Goal: Task Accomplishment & Management: Use online tool/utility

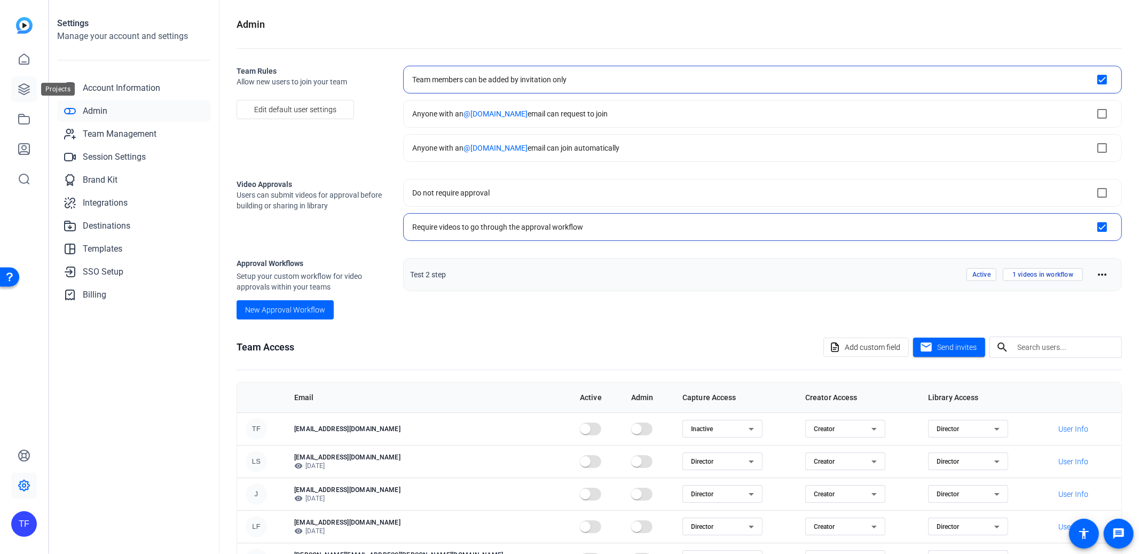
click at [21, 94] on icon at bounding box center [24, 89] width 13 height 13
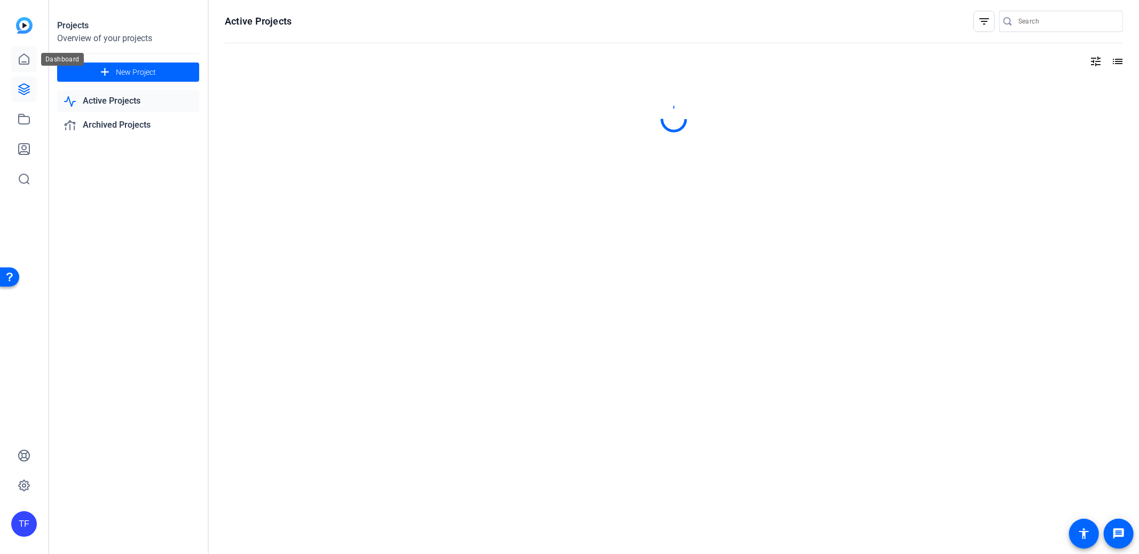
click at [21, 56] on icon at bounding box center [24, 59] width 10 height 10
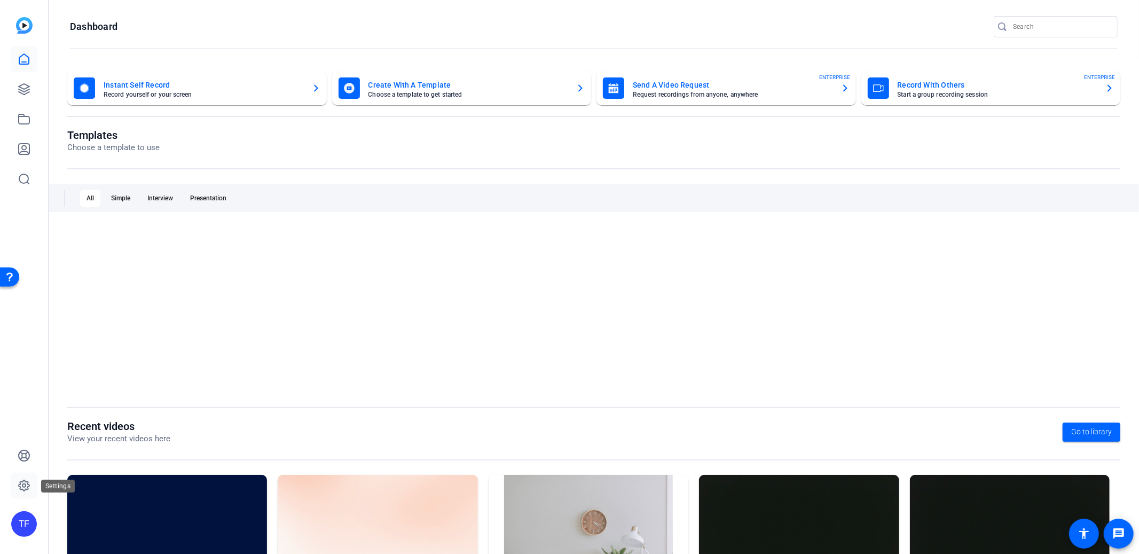
click at [25, 485] on icon at bounding box center [24, 485] width 13 height 13
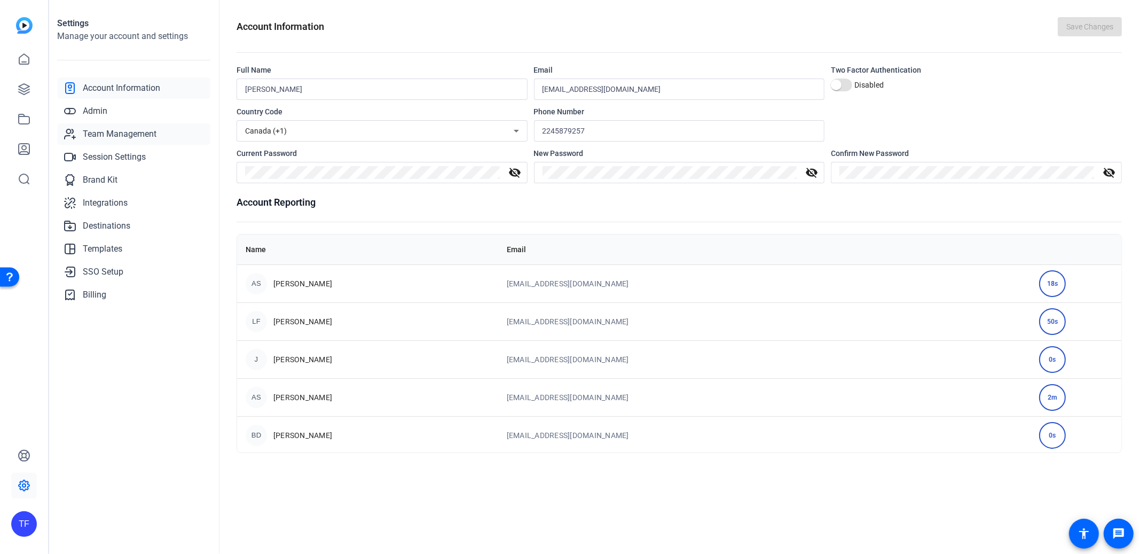
click at [114, 135] on span "Team Management" at bounding box center [120, 134] width 74 height 13
click at [127, 134] on span "Team Management" at bounding box center [120, 134] width 74 height 13
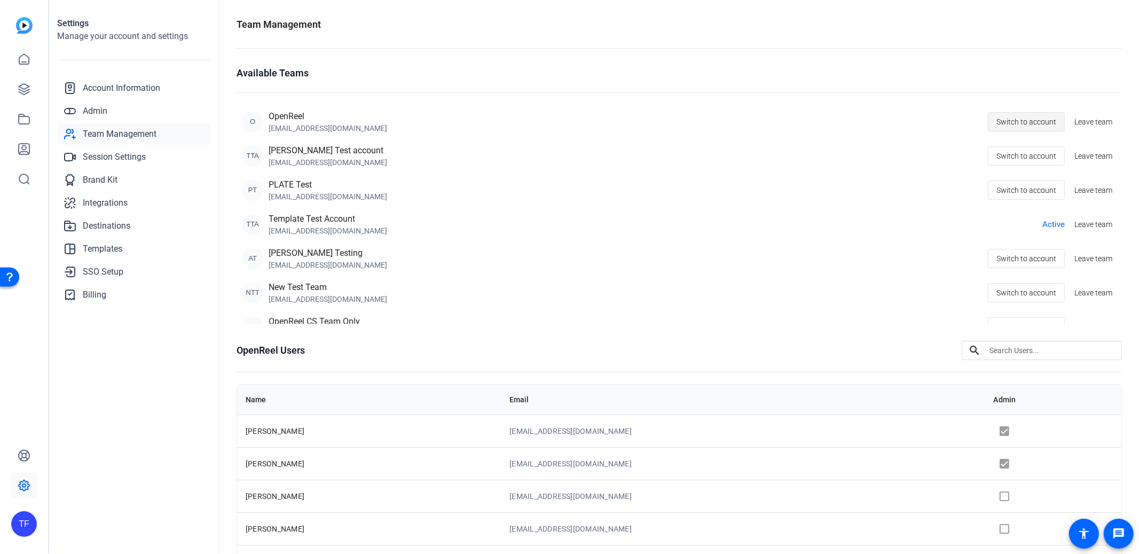
click at [1026, 122] on span "Switch to account" at bounding box center [1027, 122] width 60 height 20
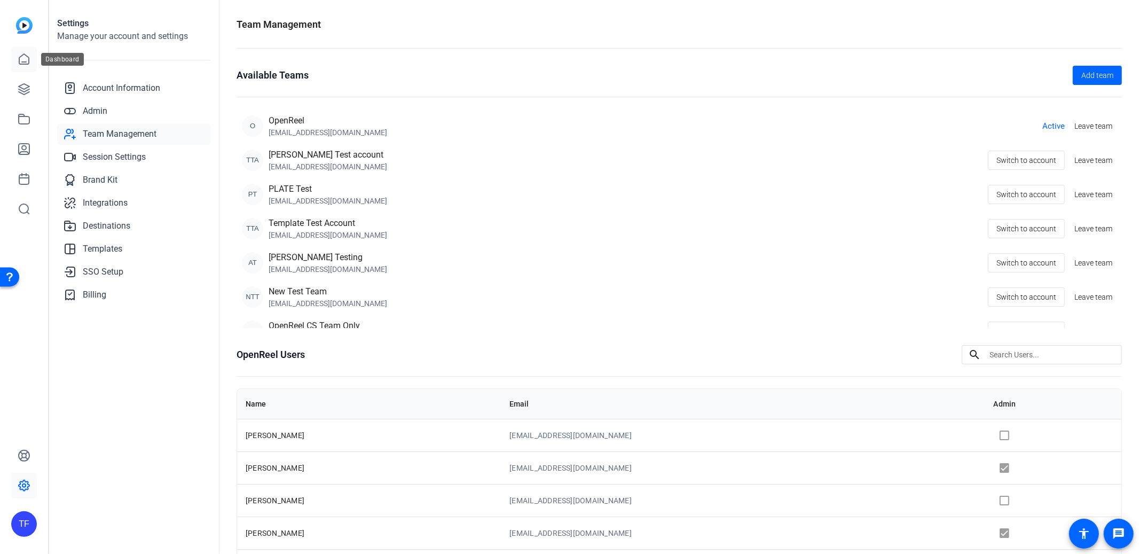
click at [20, 53] on icon at bounding box center [24, 59] width 13 height 13
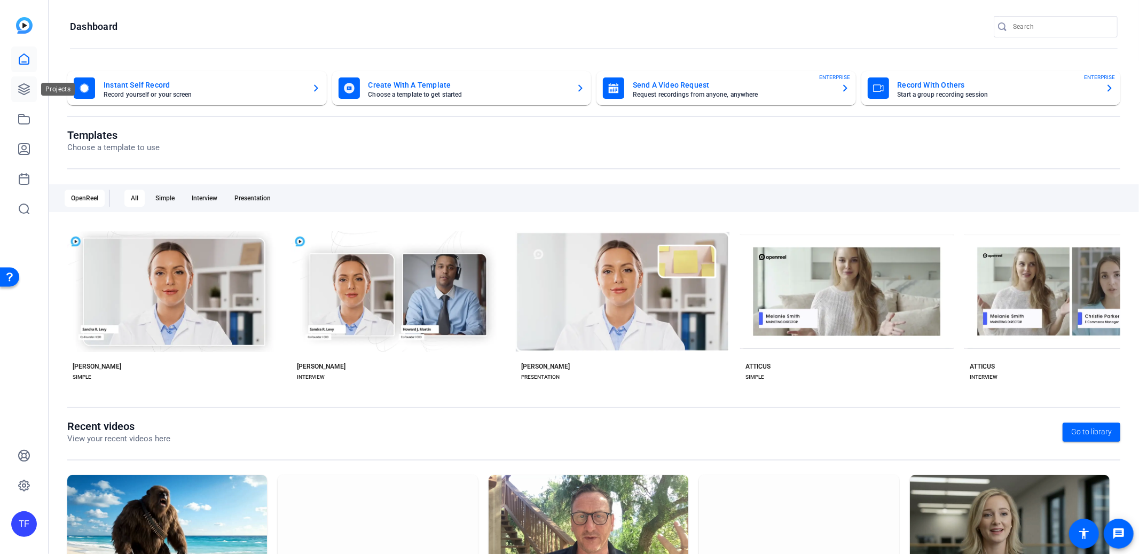
click at [23, 84] on icon at bounding box center [24, 89] width 11 height 11
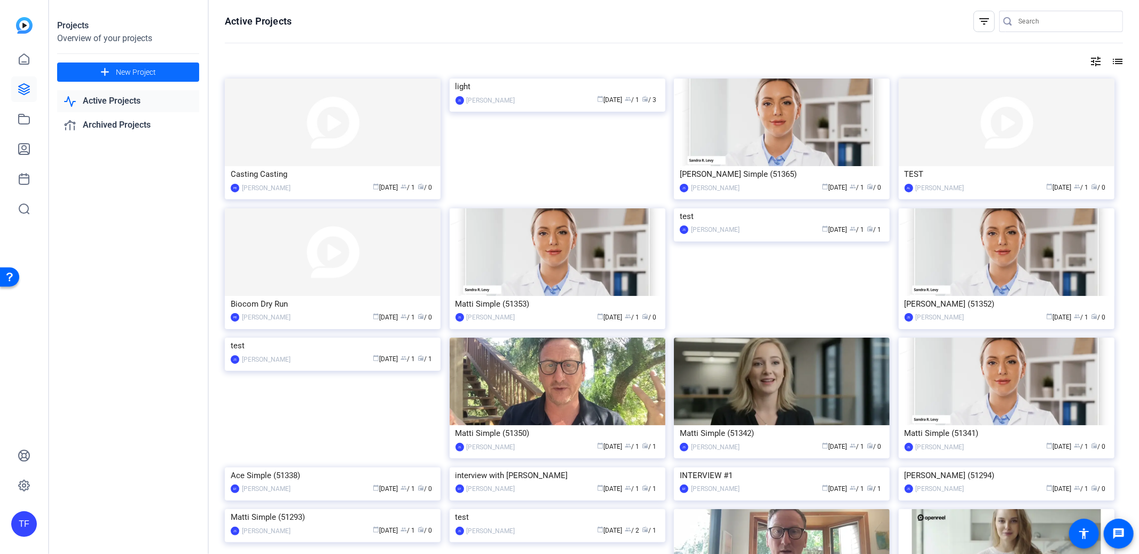
click at [128, 69] on span "New Project" at bounding box center [136, 72] width 40 height 11
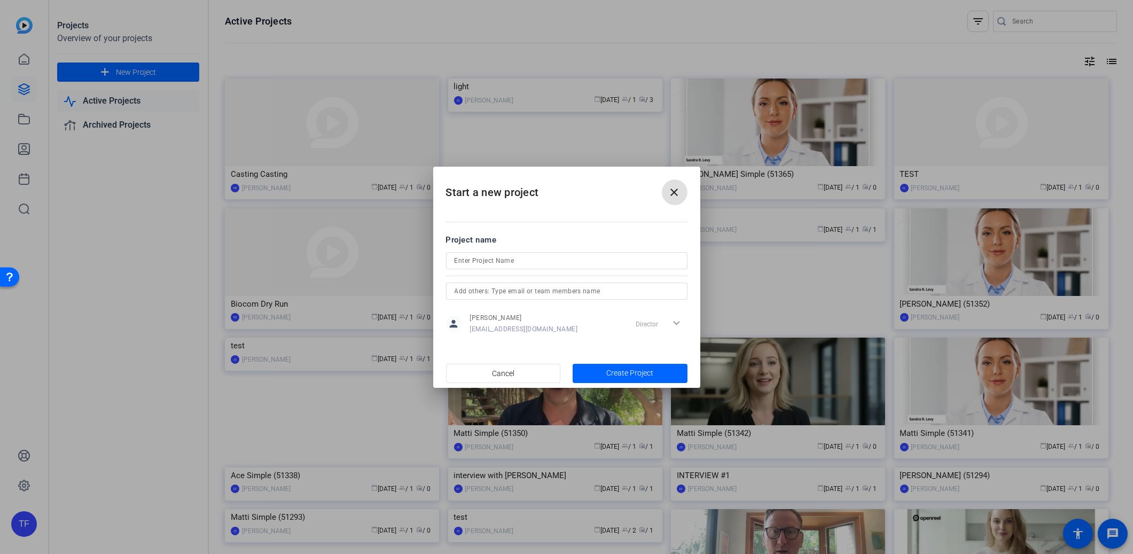
click at [524, 257] on input at bounding box center [566, 260] width 224 height 13
type input "T"
type input "Demo"
click at [655, 376] on span "button" at bounding box center [629, 373] width 115 height 26
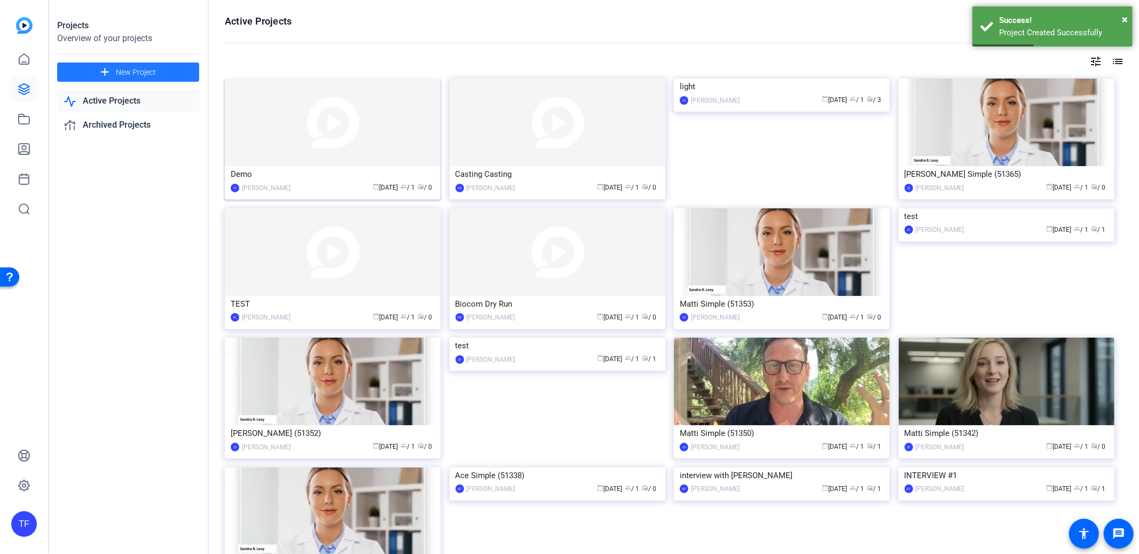
click at [354, 166] on img at bounding box center [333, 123] width 216 height 88
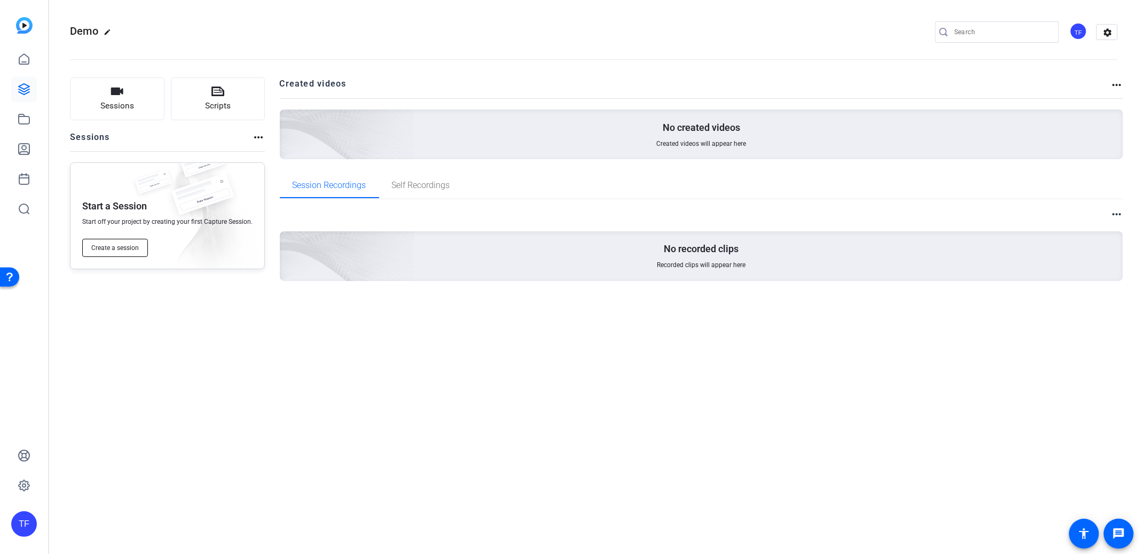
click at [120, 247] on span "Create a session" at bounding box center [115, 248] width 48 height 9
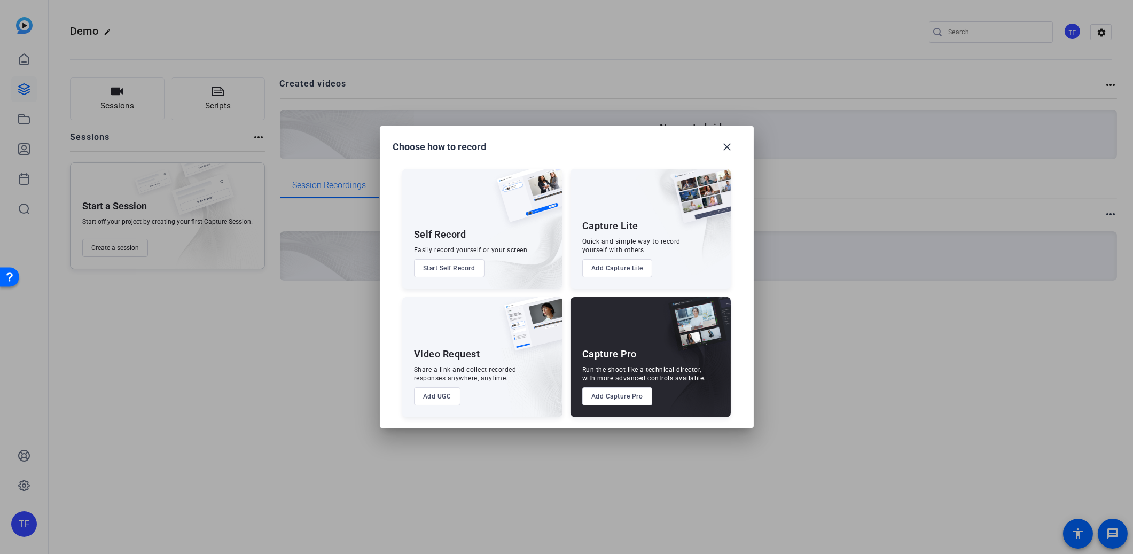
click at [443, 270] on button "Start Self Record" at bounding box center [449, 268] width 70 height 18
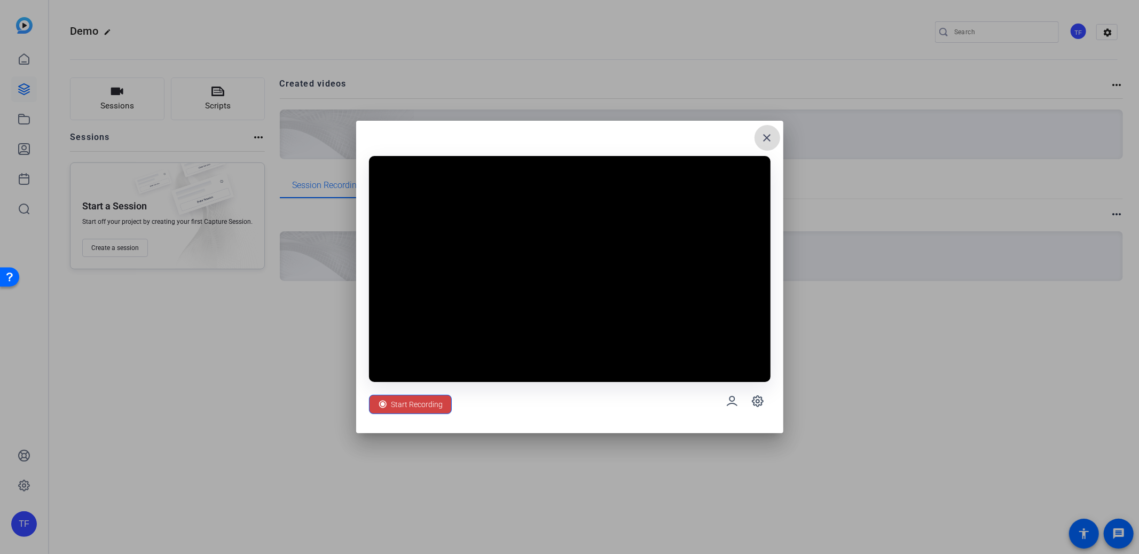
click at [772, 139] on mat-icon "close" at bounding box center [767, 137] width 13 height 13
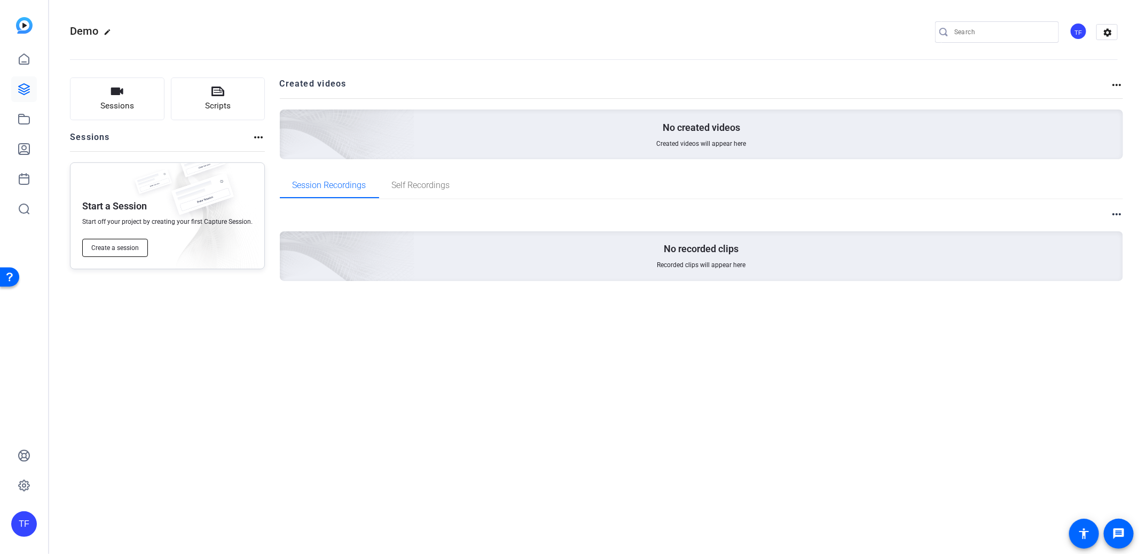
click at [128, 244] on span "Create a session" at bounding box center [115, 248] width 48 height 9
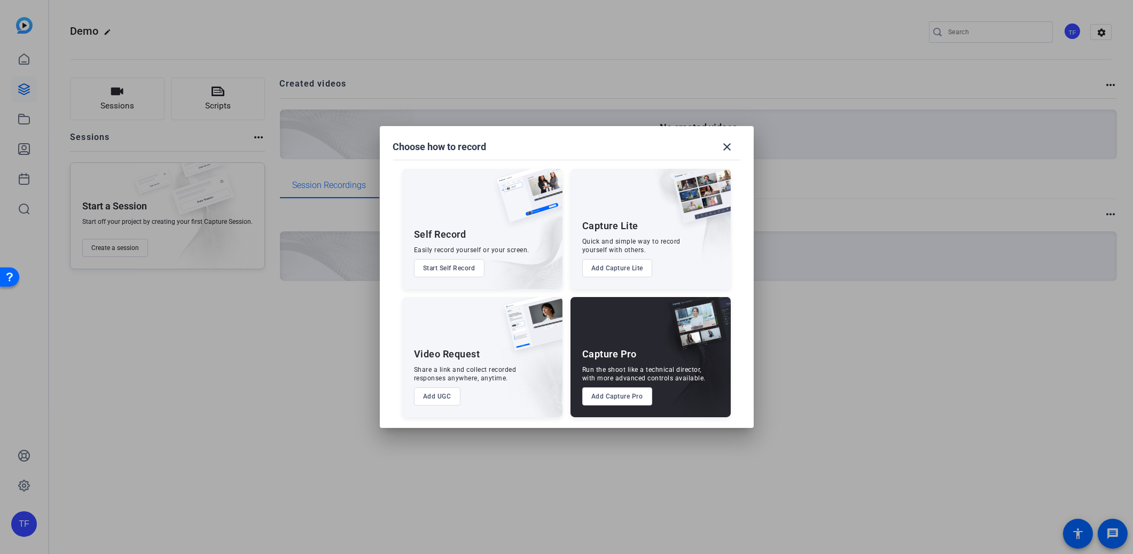
click at [605, 393] on button "Add Capture Pro" at bounding box center [617, 396] width 70 height 18
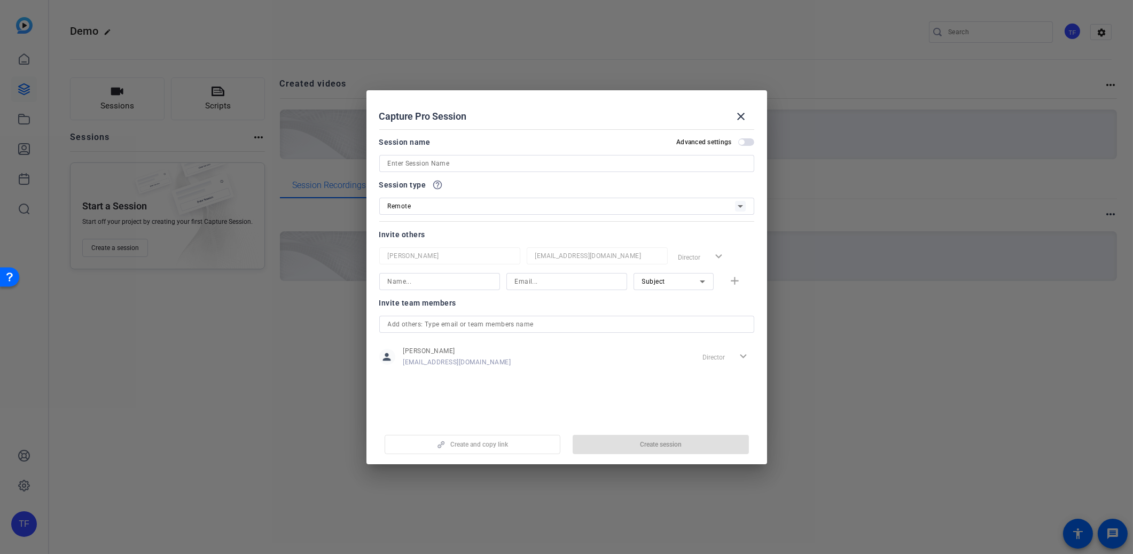
click at [485, 162] on input at bounding box center [567, 163] width 358 height 13
type input "Test"
click at [642, 433] on span "button" at bounding box center [660, 445] width 176 height 26
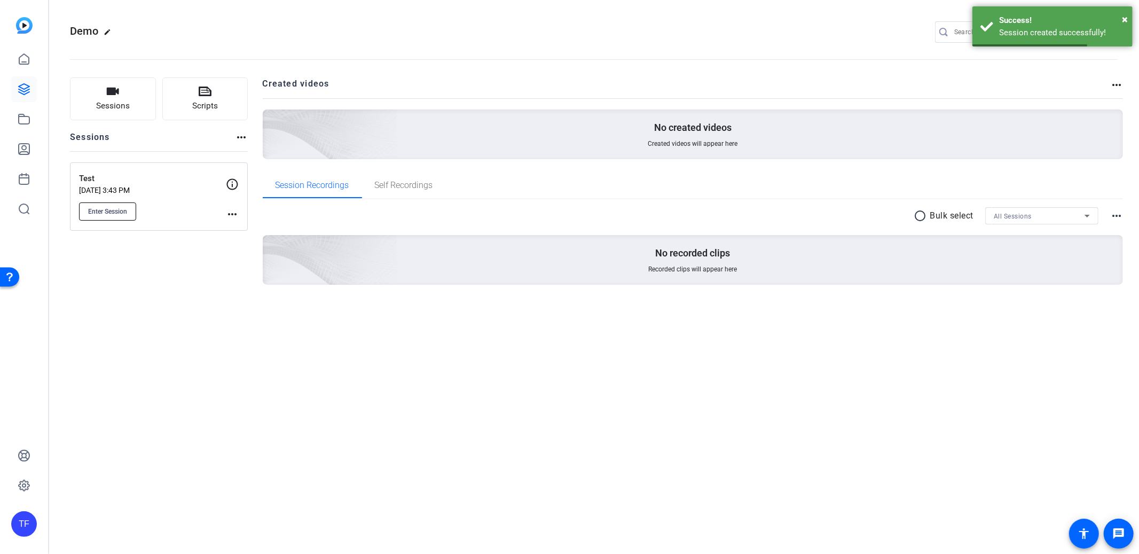
click at [103, 202] on button "Enter Session" at bounding box center [107, 211] width 57 height 18
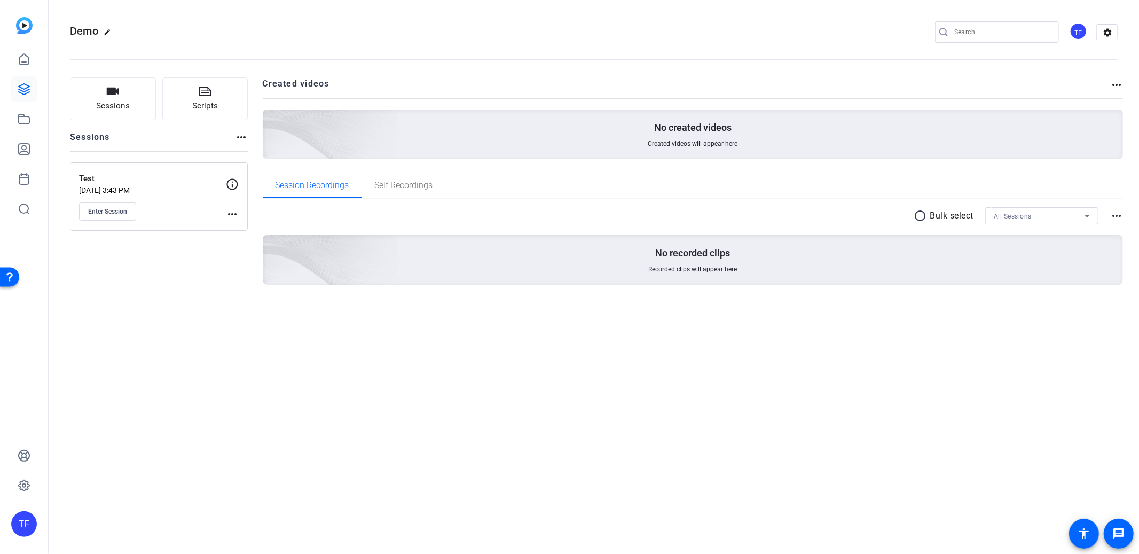
click at [227, 212] on mat-icon "more_horiz" at bounding box center [232, 214] width 13 height 13
click at [253, 232] on span "Edit Session" at bounding box center [258, 229] width 49 height 13
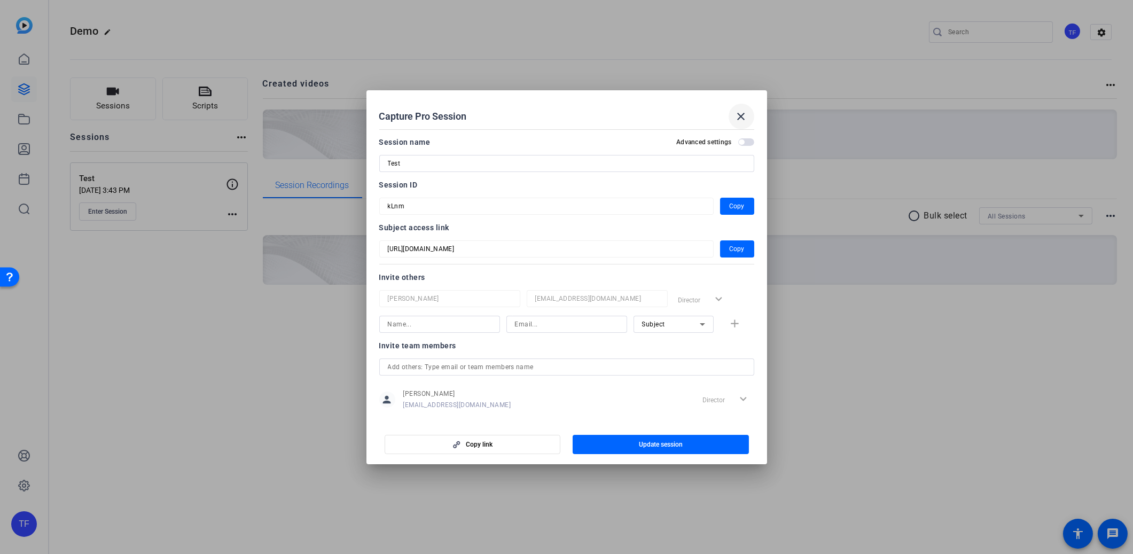
click at [740, 115] on mat-icon "close" at bounding box center [741, 116] width 13 height 13
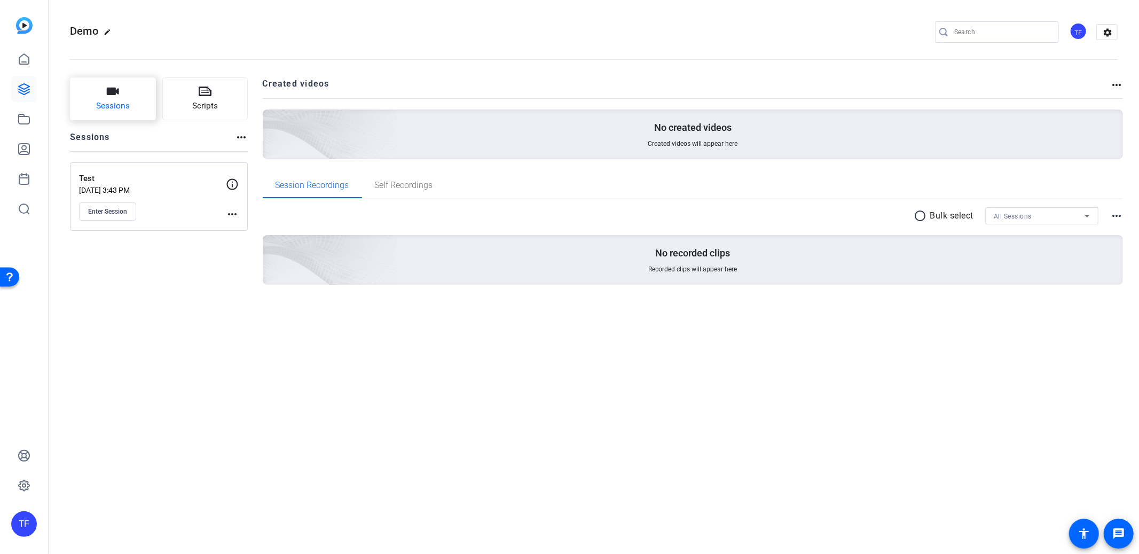
click at [122, 107] on span "Sessions" at bounding box center [113, 106] width 34 height 12
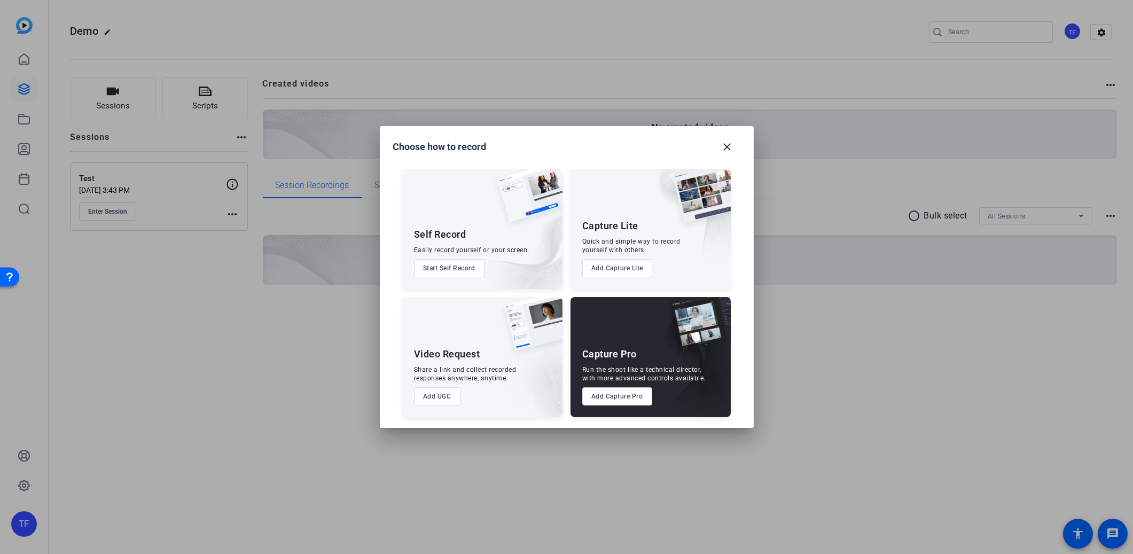
click at [631, 268] on button "Add Capture Lite" at bounding box center [617, 268] width 70 height 18
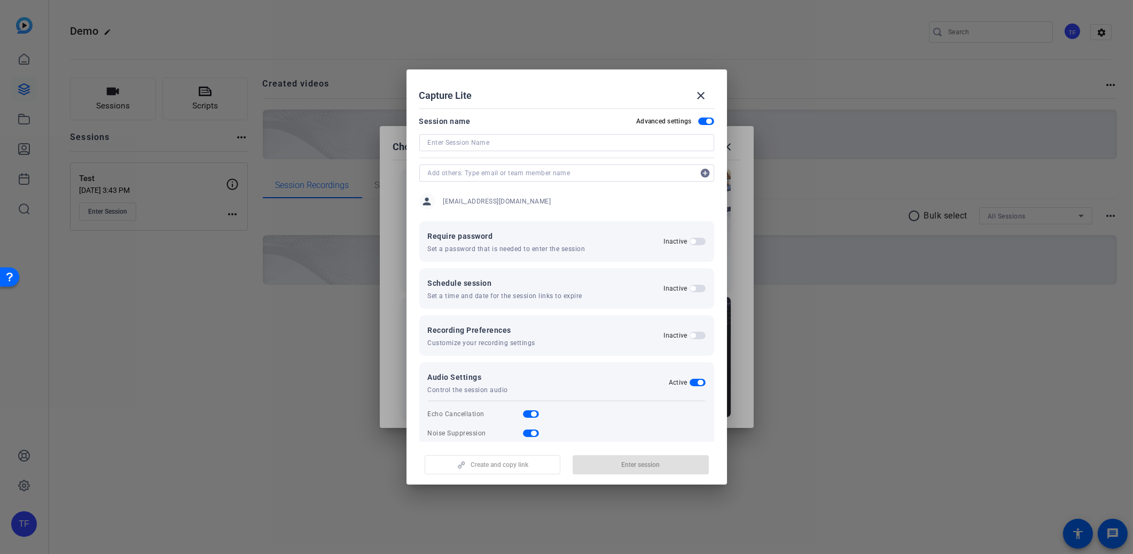
drag, startPoint x: 472, startPoint y: 136, endPoint x: 475, endPoint y: 145, distance: 9.6
click at [472, 136] on input at bounding box center [567, 142] width 278 height 13
type input "Tim"
click at [622, 469] on span "Enter session" at bounding box center [640, 464] width 38 height 9
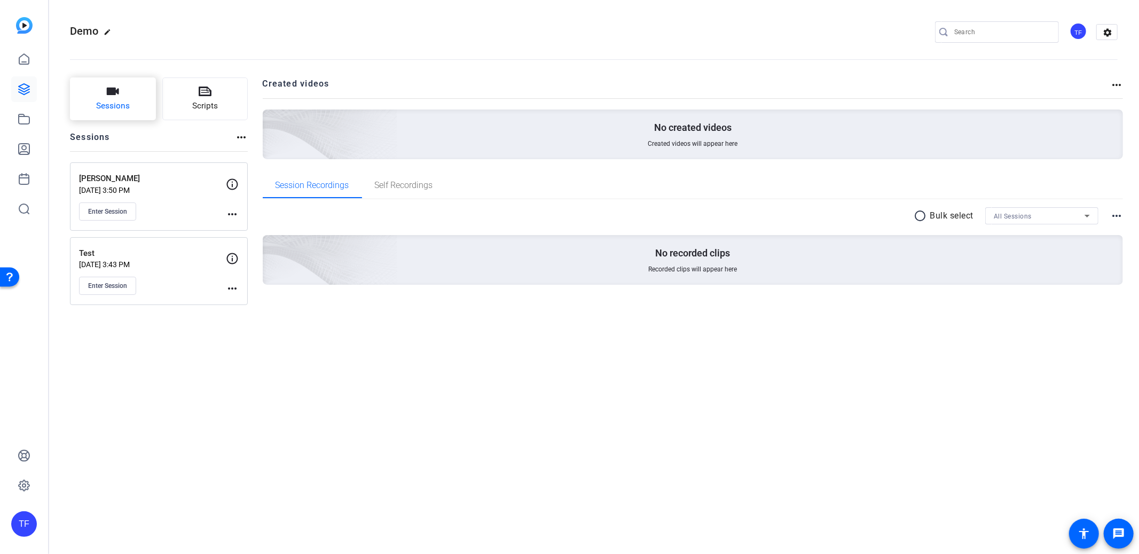
click at [111, 106] on span "Sessions" at bounding box center [113, 106] width 34 height 12
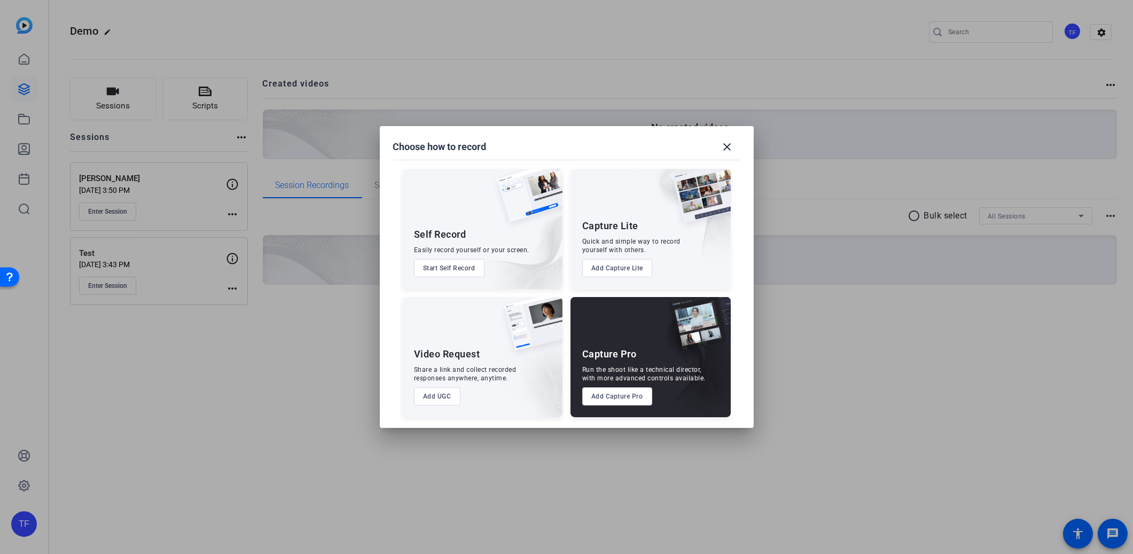
click at [445, 396] on button "Add UGC" at bounding box center [437, 396] width 46 height 18
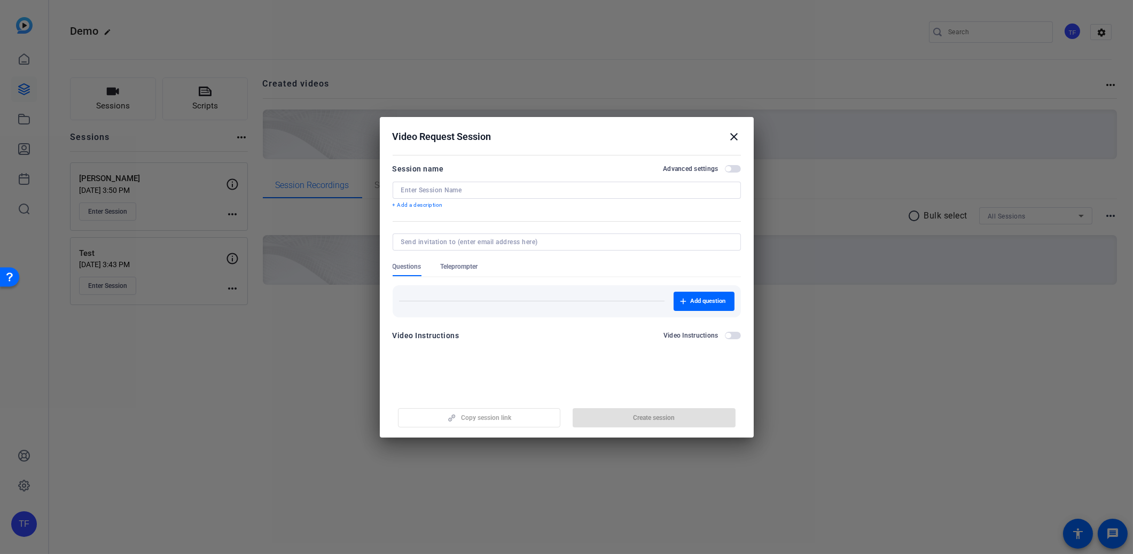
click at [476, 193] on input at bounding box center [566, 190] width 331 height 9
type input "Test"
click at [456, 268] on span "Teleprompter" at bounding box center [459, 266] width 37 height 9
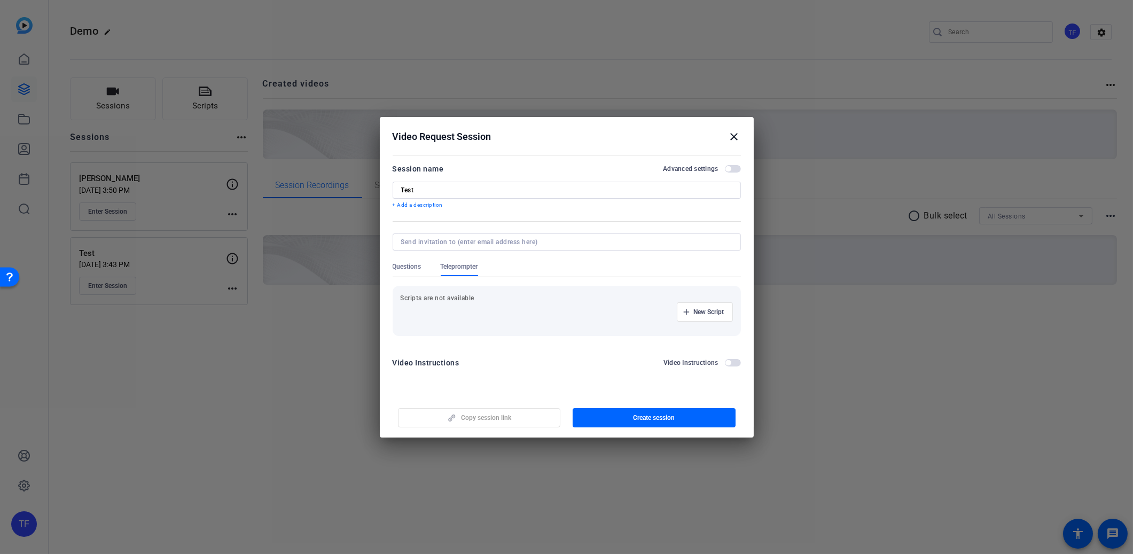
click at [407, 260] on div at bounding box center [567, 256] width 348 height 12
click at [729, 163] on div "Session name Advanced settings" at bounding box center [567, 168] width 348 height 13
click at [729, 166] on span "button" at bounding box center [727, 168] width 5 height 5
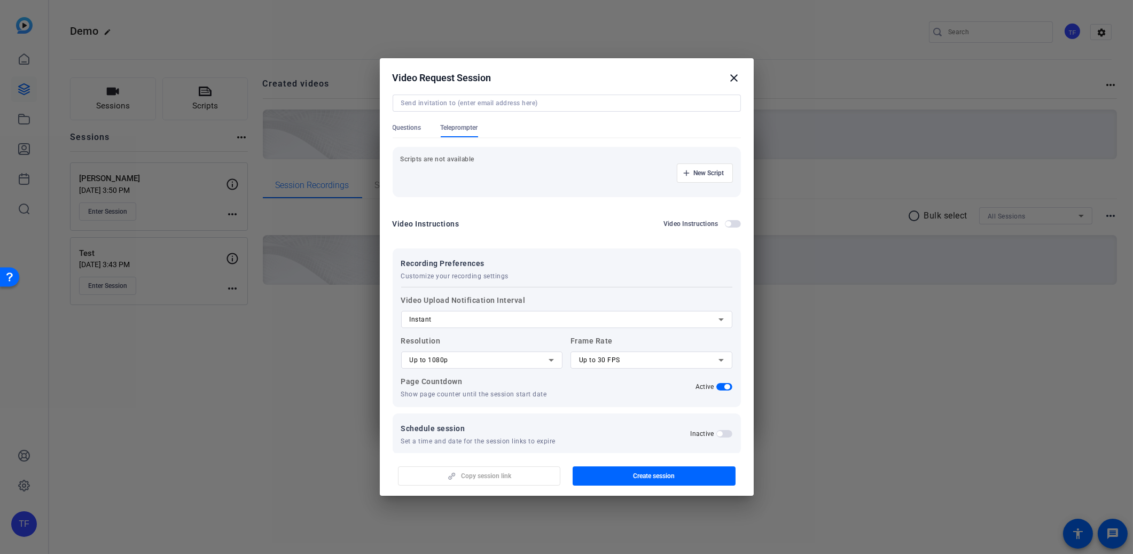
scroll to position [92, 0]
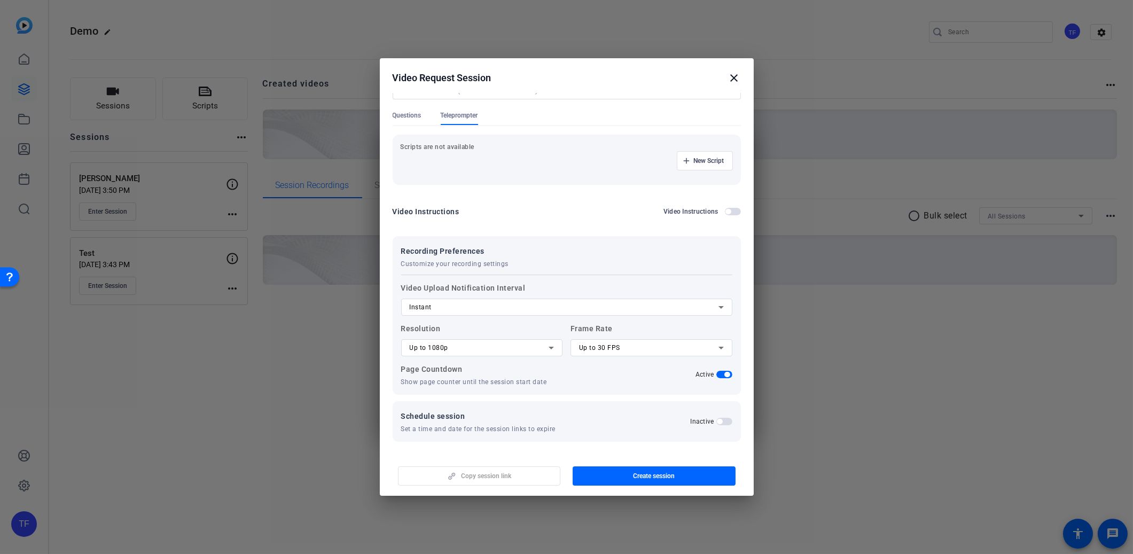
click at [717, 420] on span "button" at bounding box center [719, 421] width 5 height 5
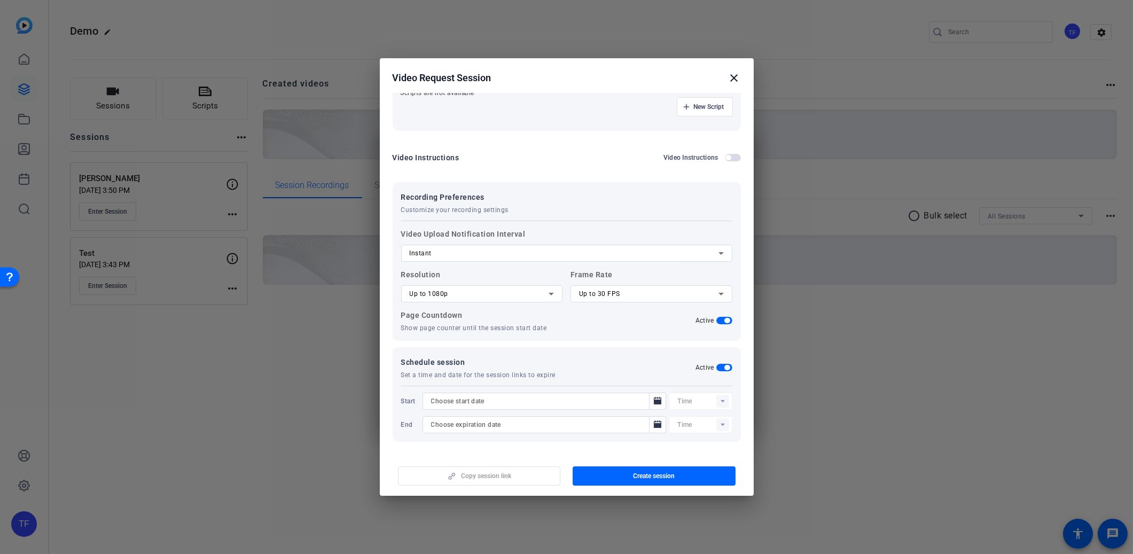
click at [675, 253] on div "Instant" at bounding box center [564, 253] width 309 height 13
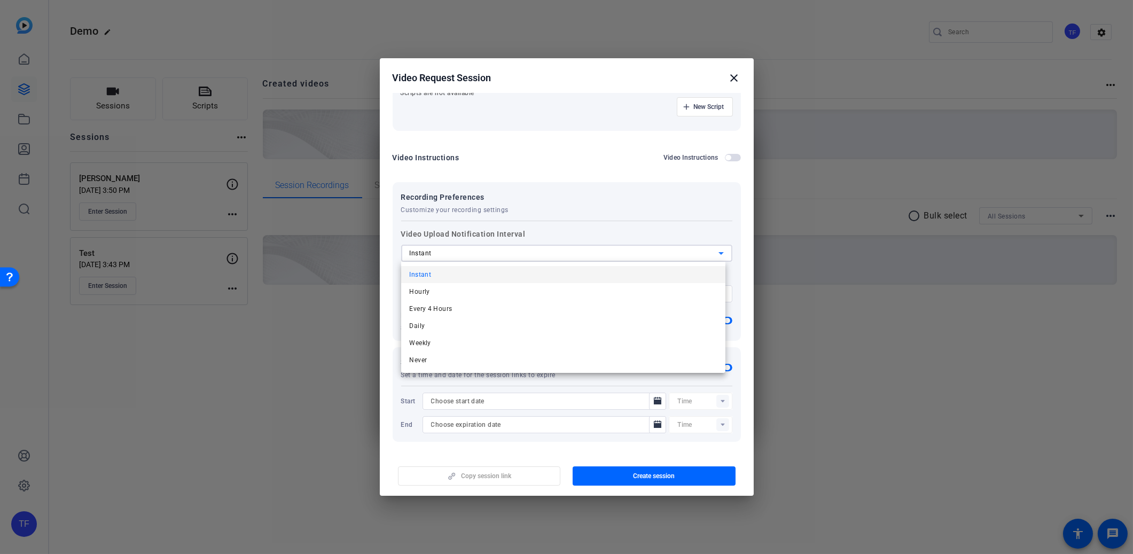
click at [585, 235] on div at bounding box center [566, 277] width 1133 height 554
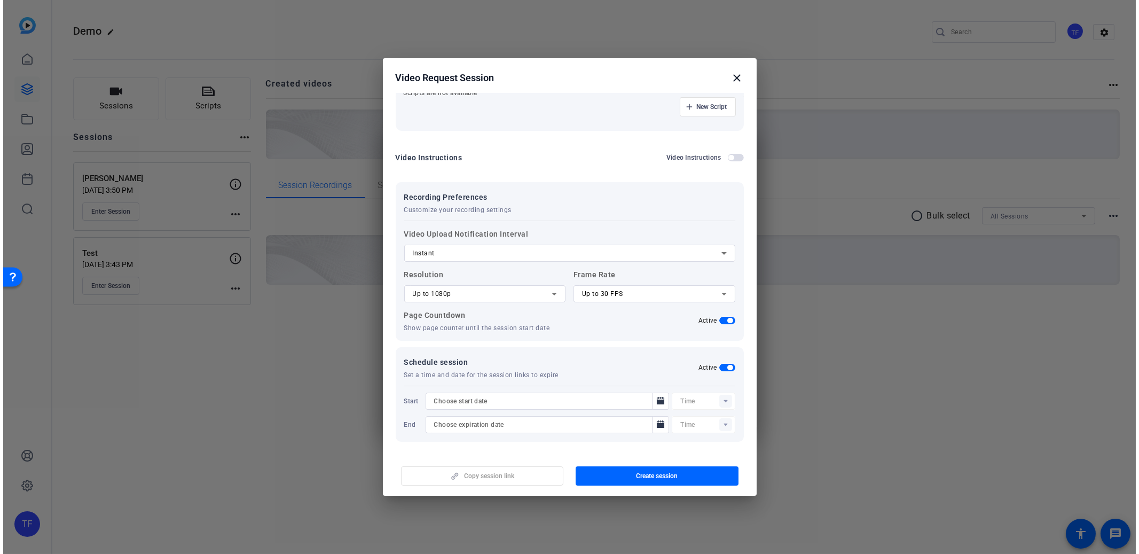
scroll to position [0, 0]
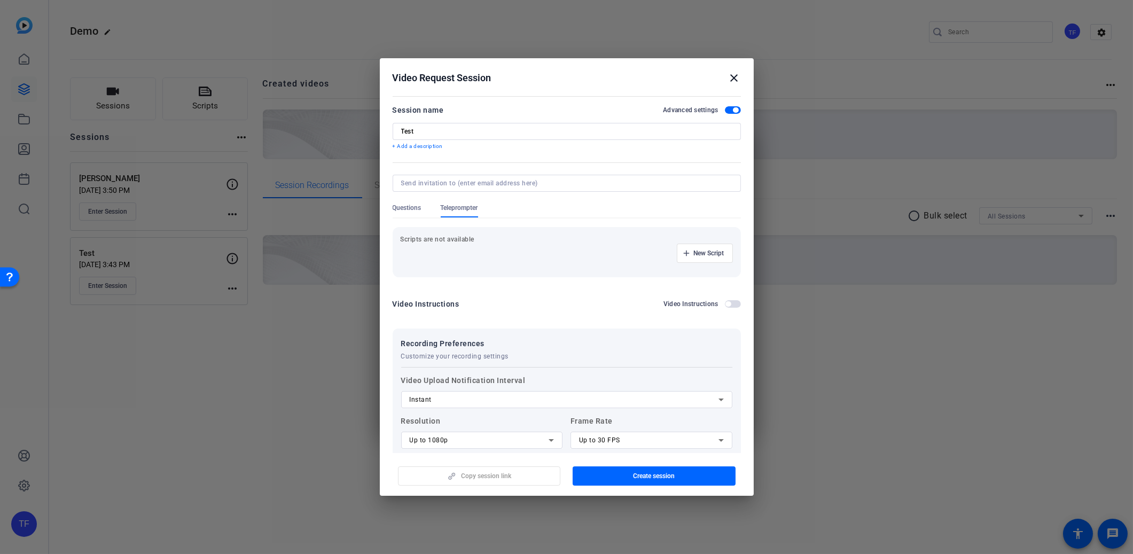
click at [731, 77] on mat-icon "close" at bounding box center [734, 78] width 13 height 13
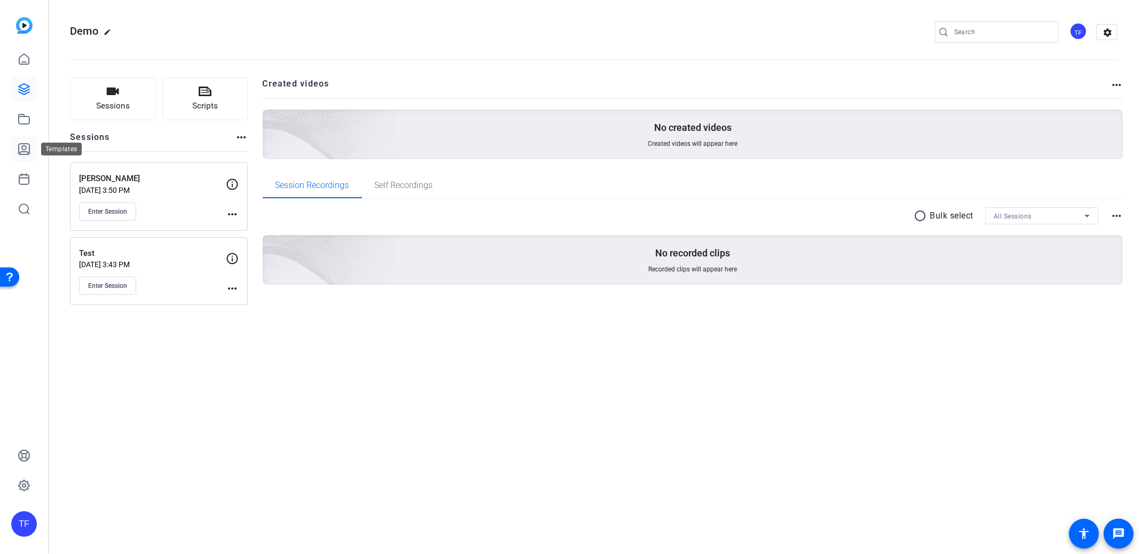
click at [25, 146] on icon at bounding box center [24, 149] width 11 height 11
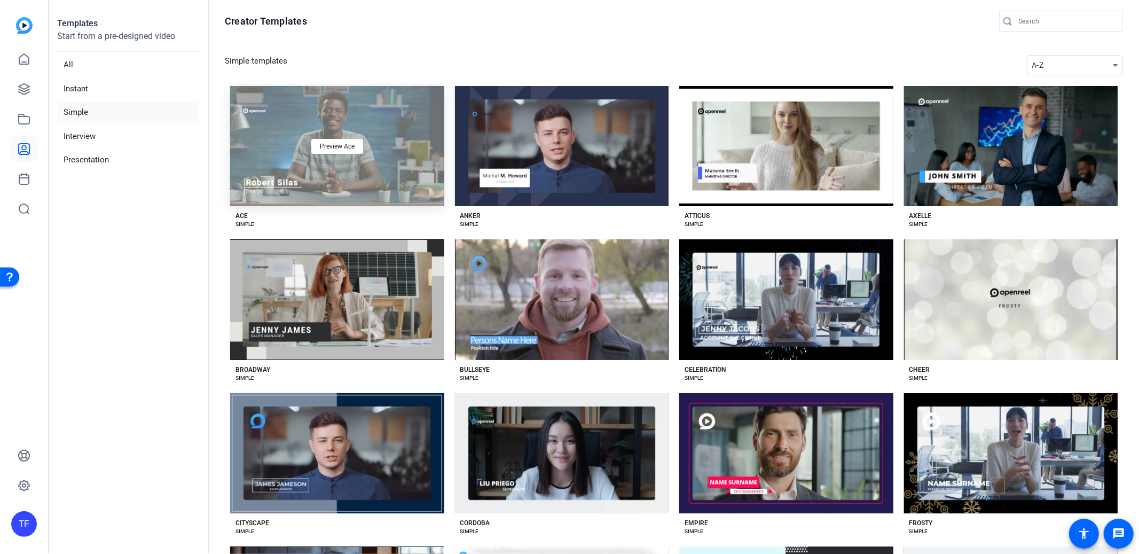
click at [342, 130] on div "Preview Ace" at bounding box center [337, 146] width 214 height 120
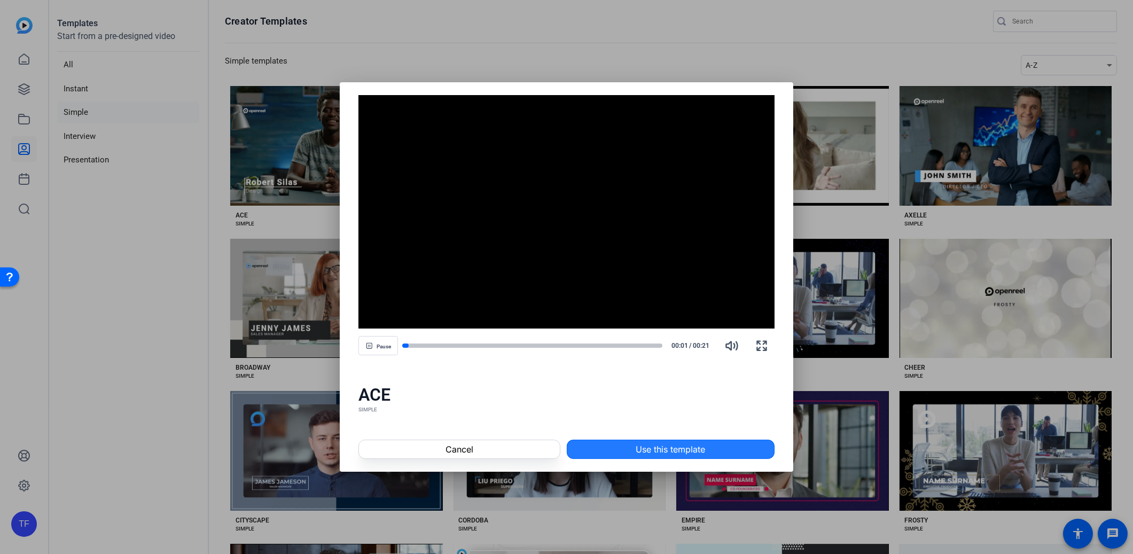
click at [673, 443] on span "Use this template" at bounding box center [670, 449] width 69 height 13
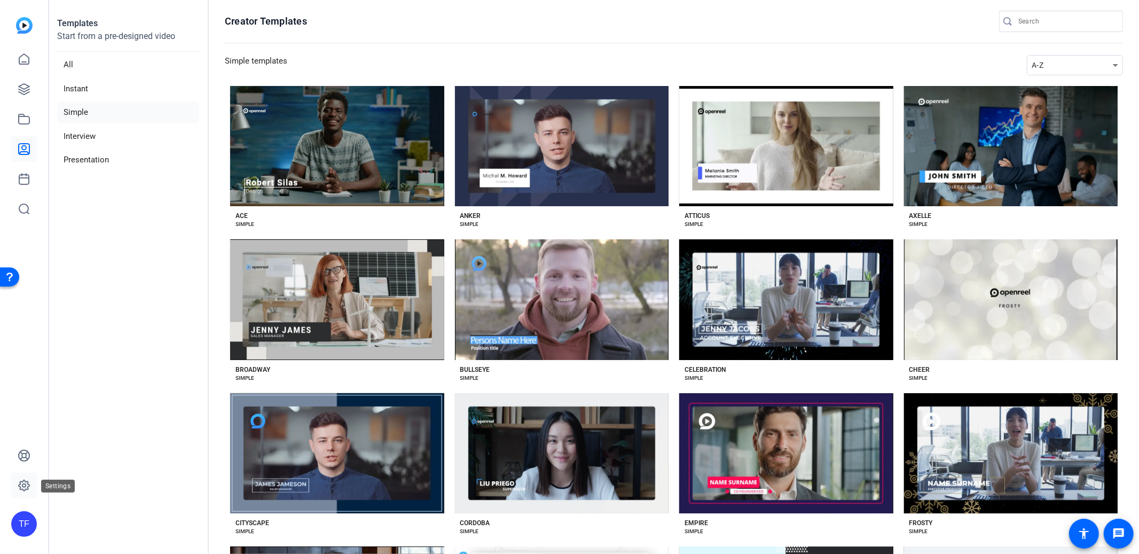
click at [20, 492] on icon at bounding box center [24, 485] width 13 height 13
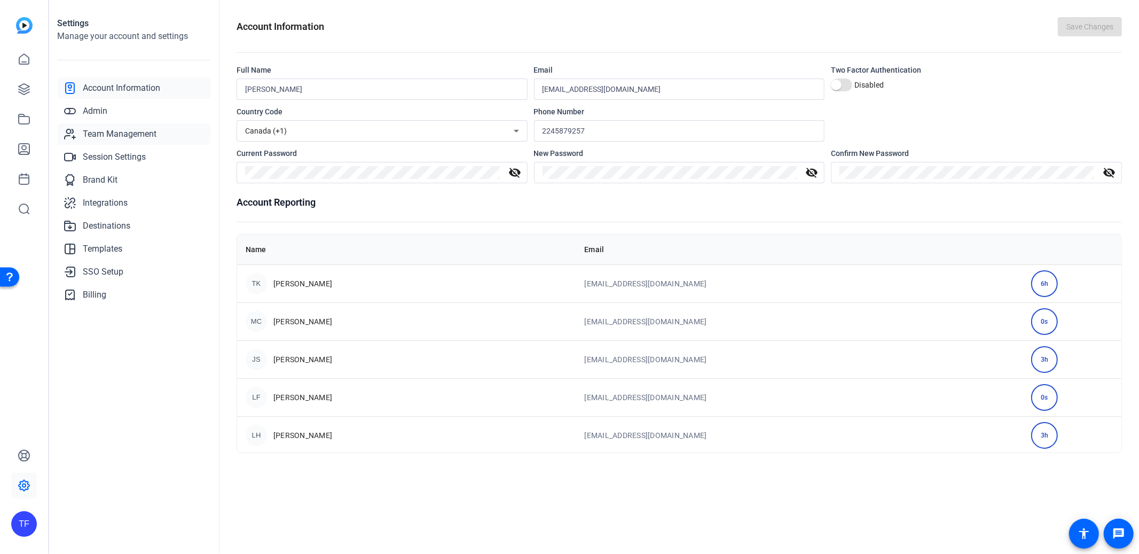
click at [115, 134] on span "Team Management" at bounding box center [120, 134] width 74 height 13
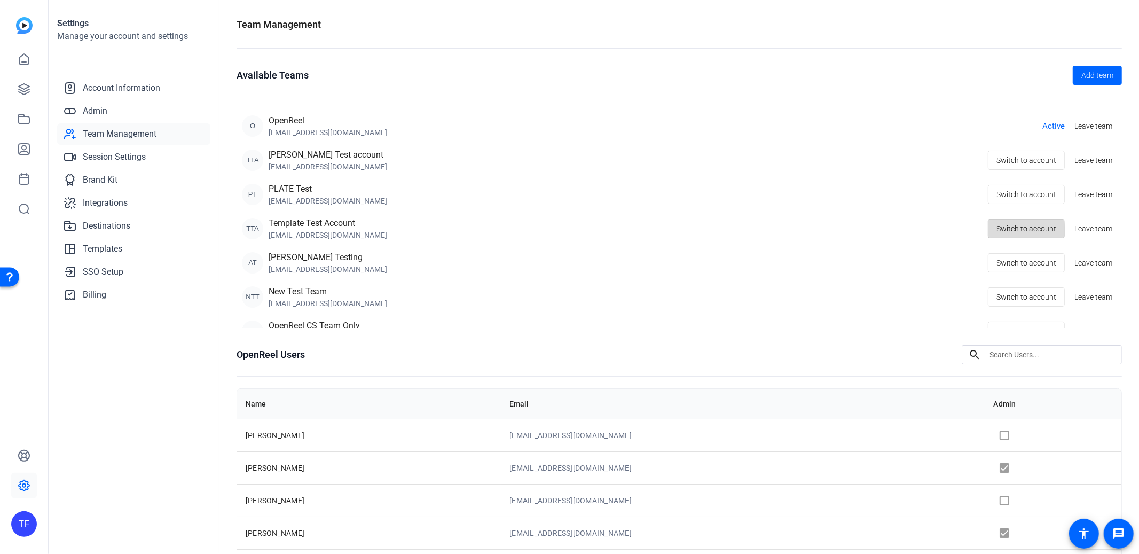
click at [1005, 231] on span "Switch to account" at bounding box center [1027, 228] width 60 height 20
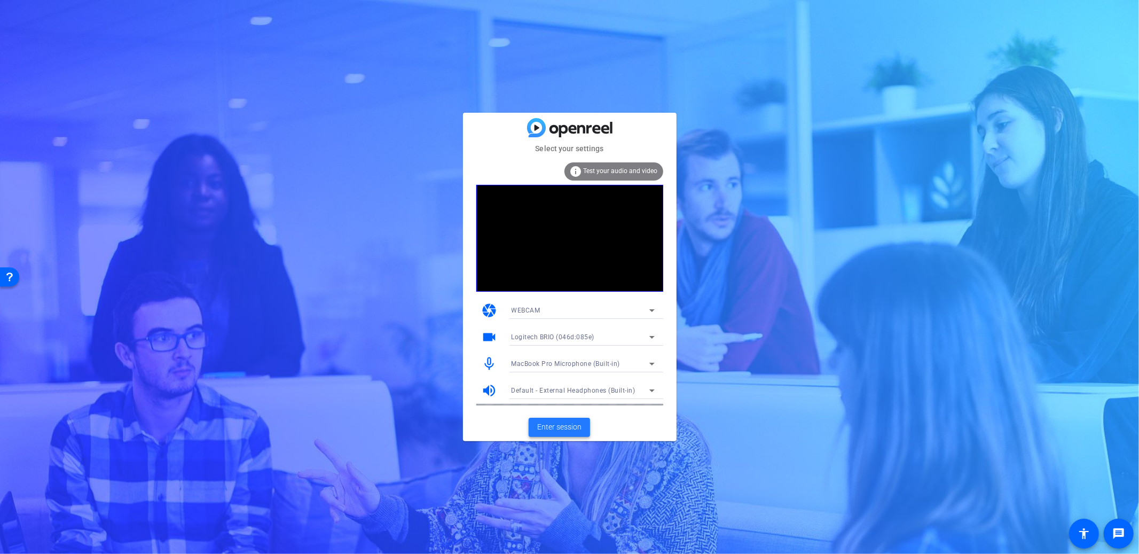
click at [558, 427] on span "Enter session" at bounding box center [559, 426] width 44 height 11
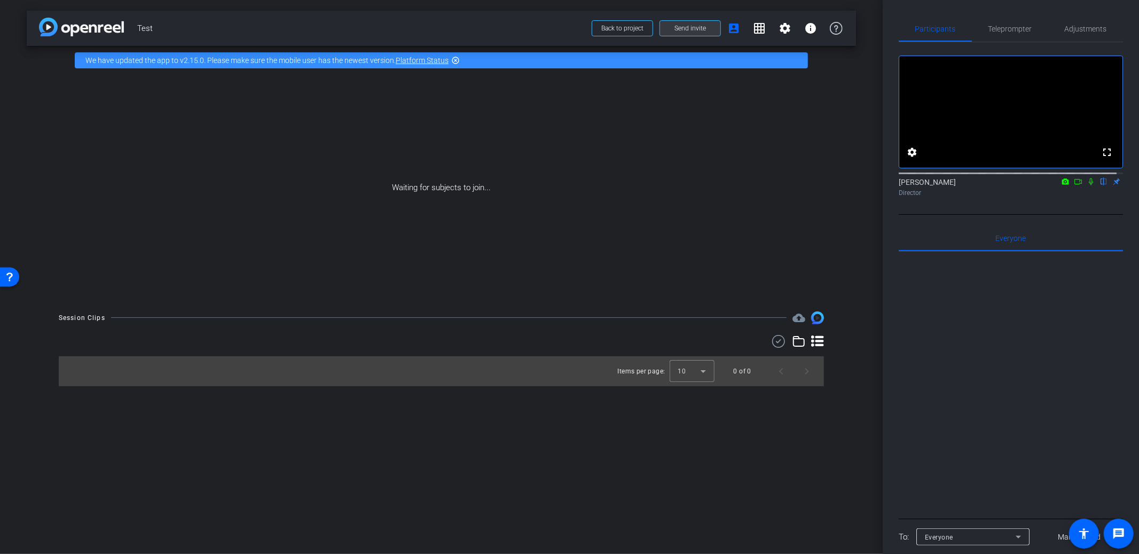
click at [699, 33] on span at bounding box center [690, 28] width 60 height 26
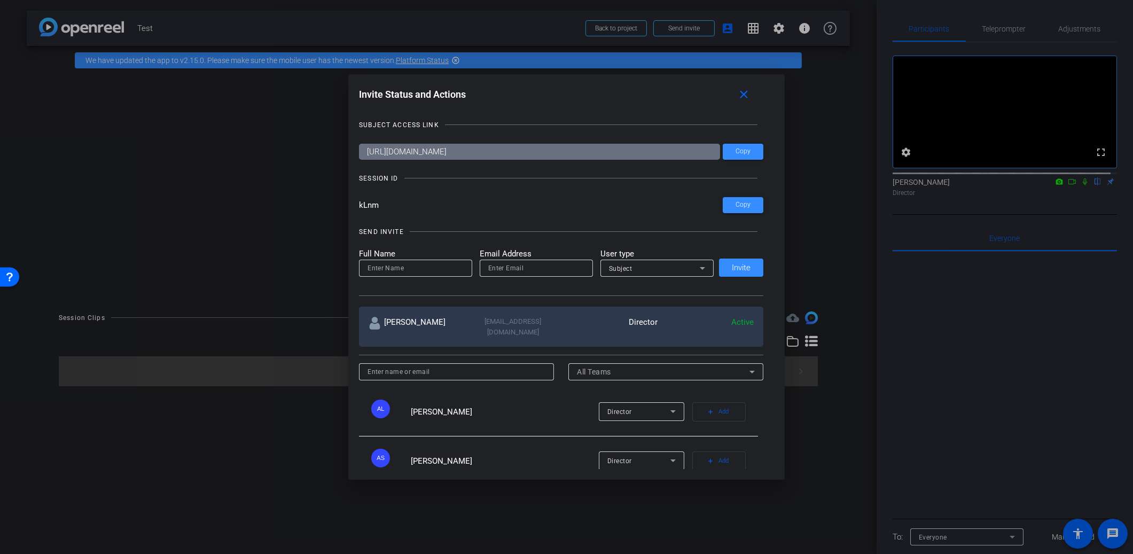
drag, startPoint x: 381, startPoint y: 208, endPoint x: 350, endPoint y: 208, distance: 31.0
click at [350, 208] on div "Invite Status and Actions close SUBJECT ACCESS LINK https://capture.openreel.co…" at bounding box center [566, 276] width 436 height 405
click at [750, 91] on mat-icon "close" at bounding box center [743, 94] width 13 height 13
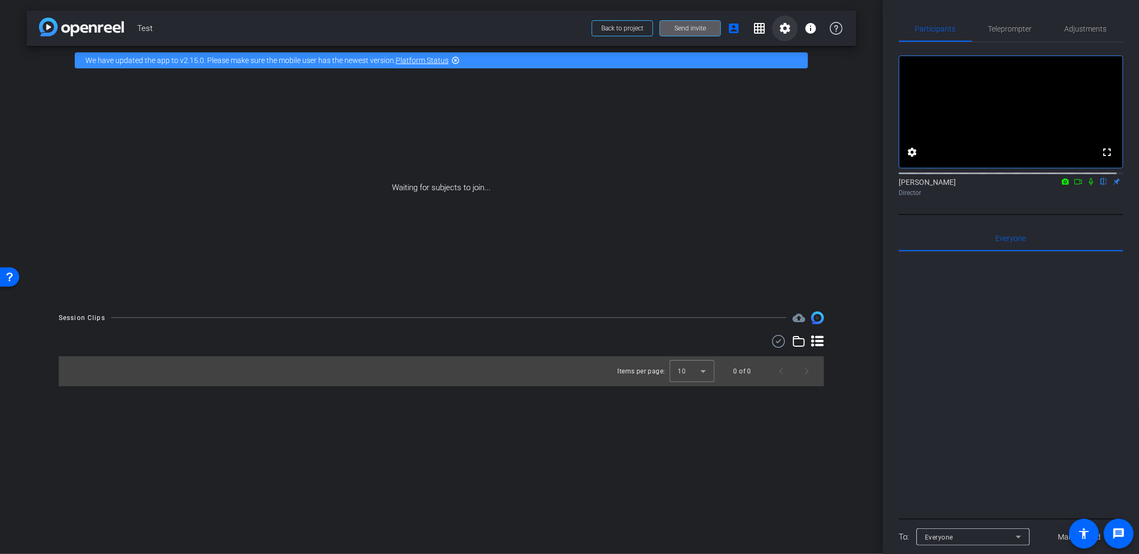
click at [774, 34] on span at bounding box center [785, 28] width 26 height 26
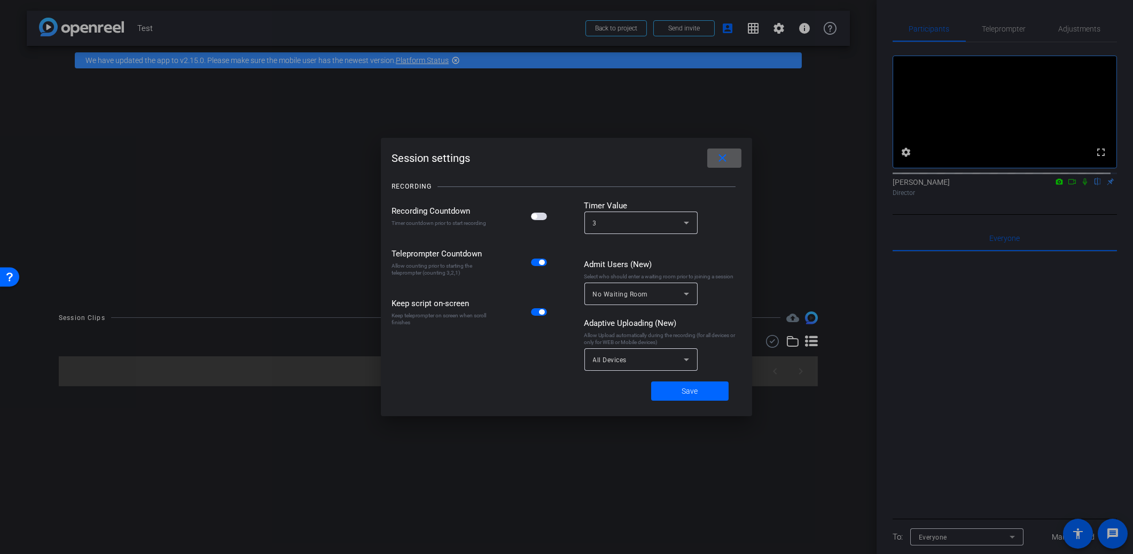
click at [719, 158] on mat-icon "close" at bounding box center [722, 158] width 13 height 13
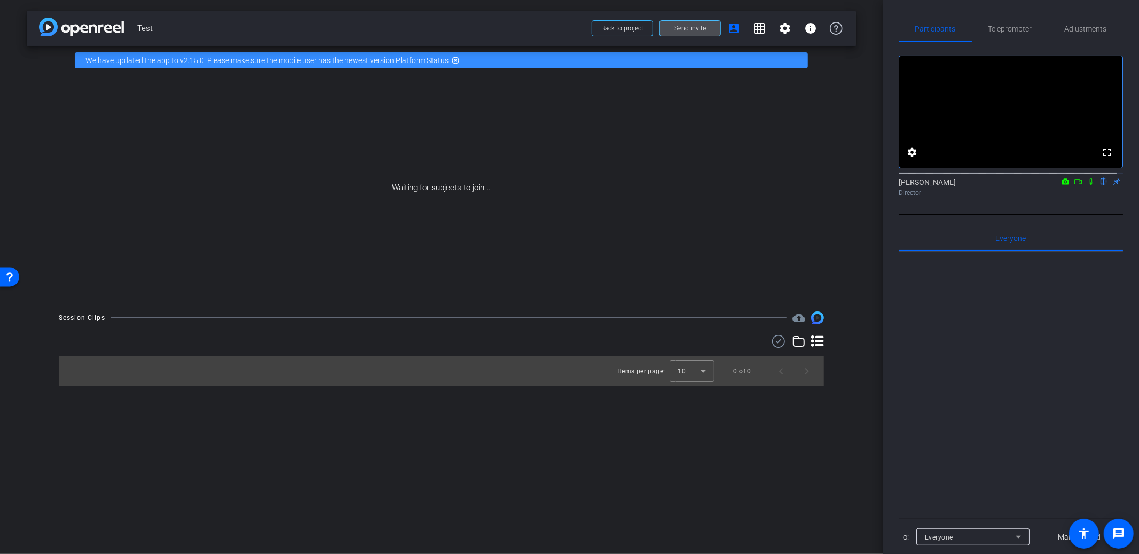
click at [685, 26] on span "Send invite" at bounding box center [690, 28] width 32 height 9
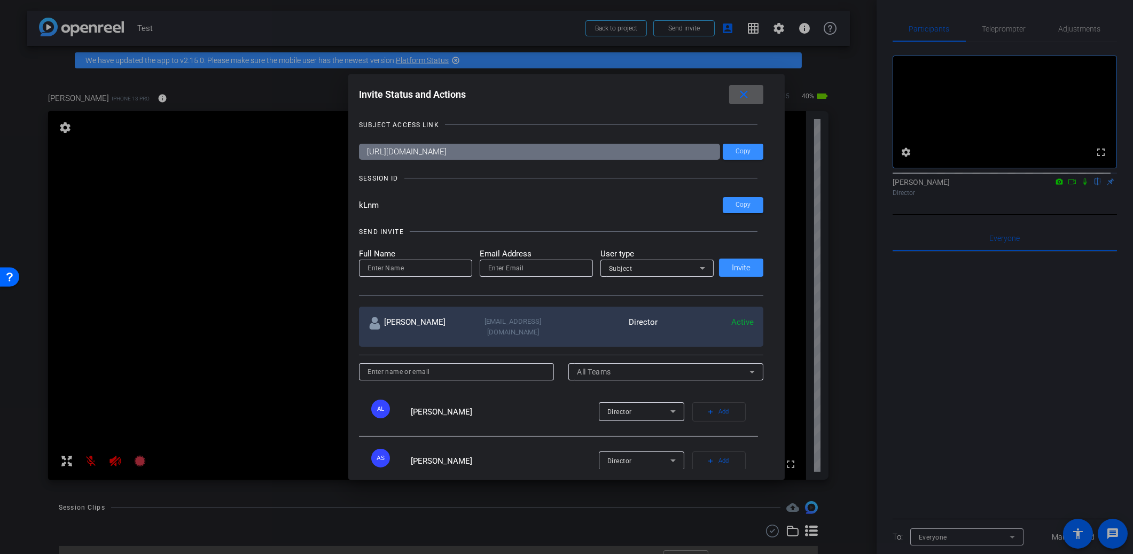
click at [735, 98] on span at bounding box center [746, 95] width 34 height 26
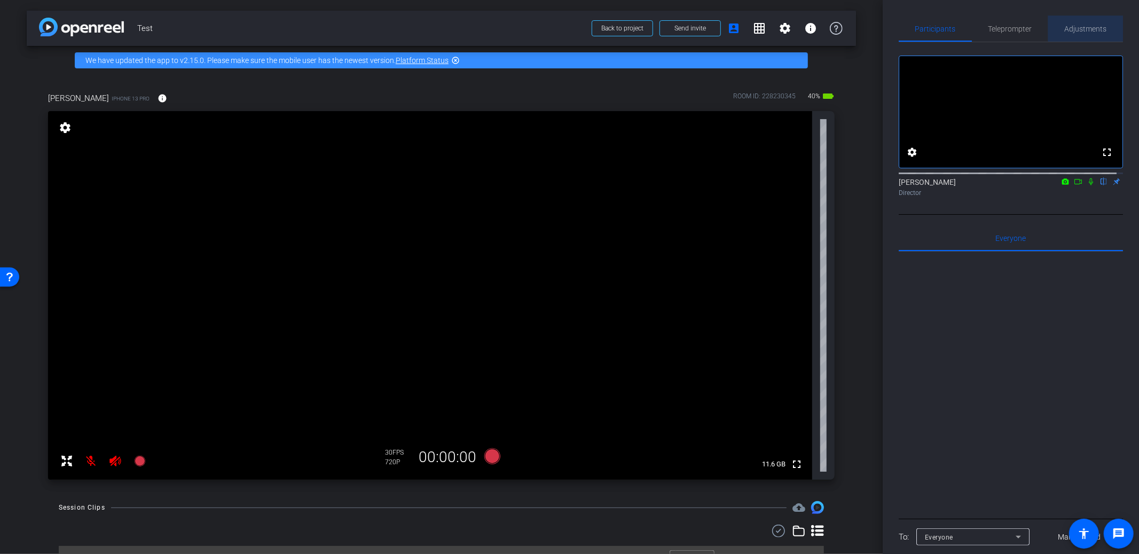
click at [1093, 21] on span "Adjustments" at bounding box center [1086, 29] width 42 height 26
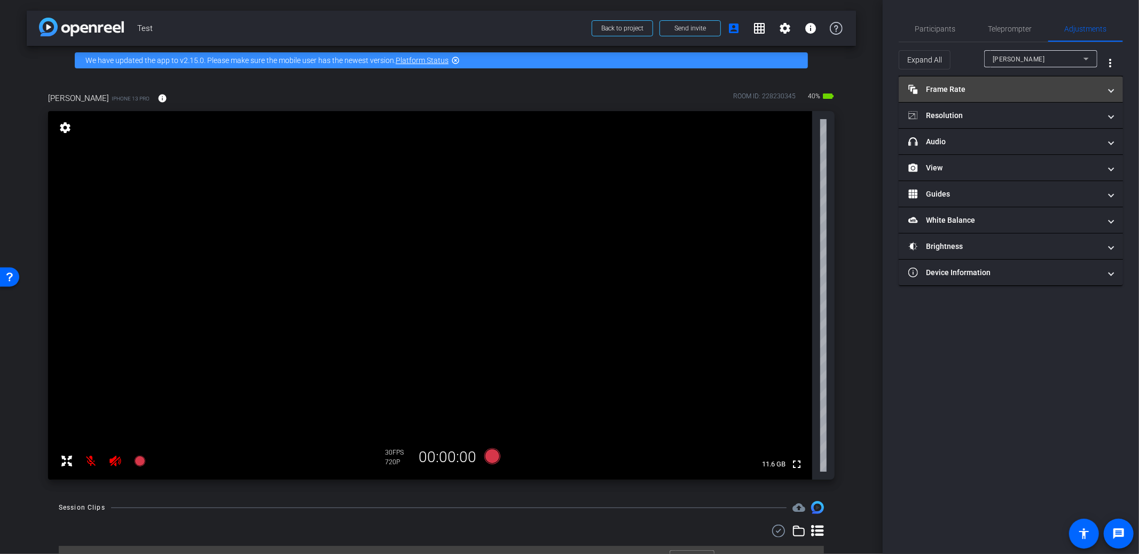
click at [979, 90] on mat-panel-title "Frame Rate Frame Rate" at bounding box center [1004, 89] width 192 height 11
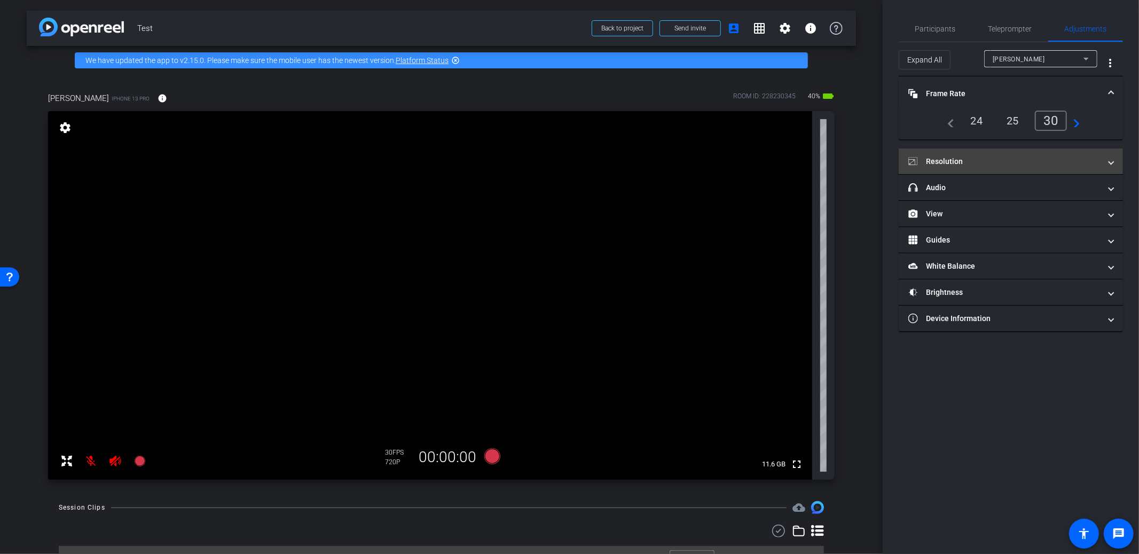
click at [950, 159] on mat-panel-title "Resolution" at bounding box center [1004, 161] width 192 height 11
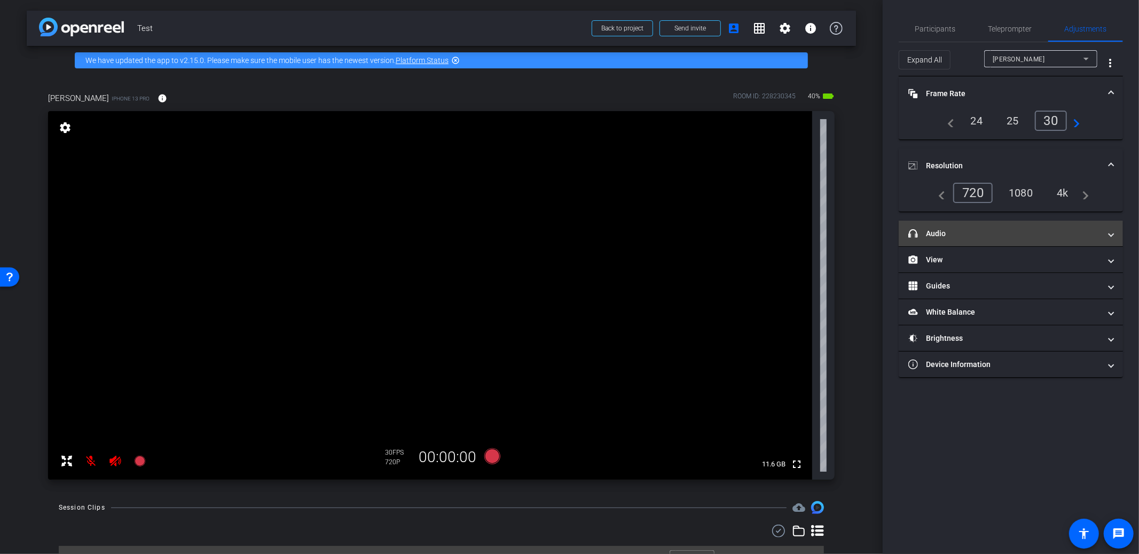
click at [963, 230] on mat-panel-title "headphone icon Audio" at bounding box center [1004, 233] width 192 height 11
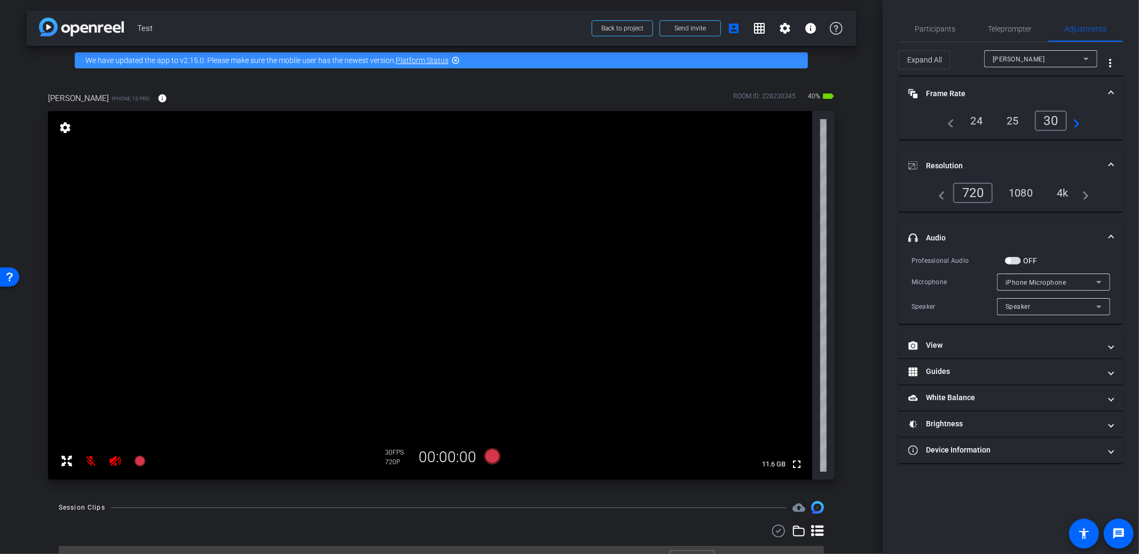
click at [1061, 283] on span "iPhone Microphone" at bounding box center [1036, 282] width 61 height 7
click at [1078, 277] on div at bounding box center [569, 277] width 1139 height 554
click at [958, 341] on mat-panel-title "View" at bounding box center [1004, 345] width 192 height 11
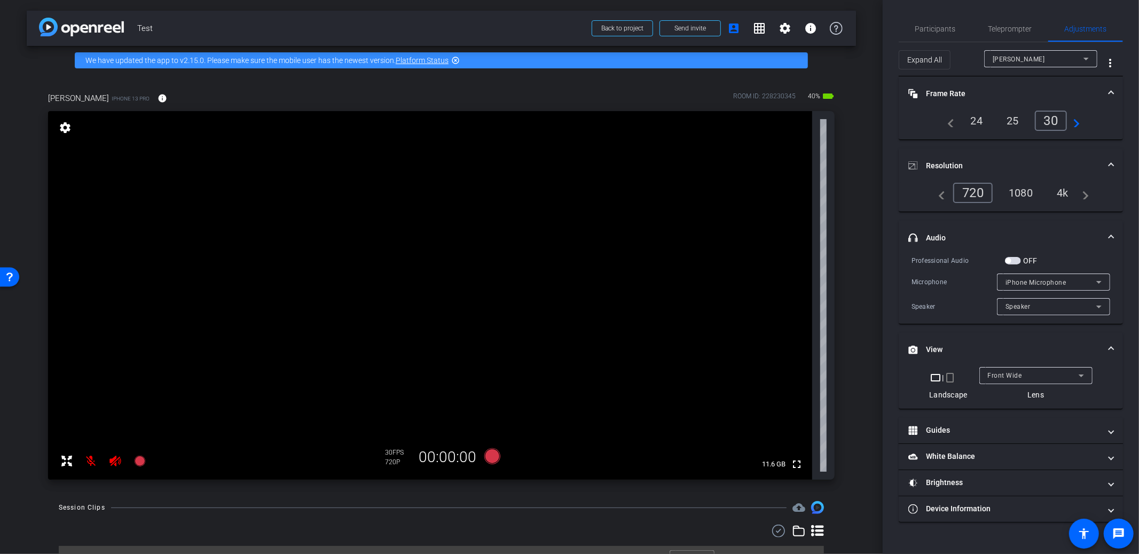
click at [1073, 371] on div "Front Wide" at bounding box center [1033, 374] width 91 height 13
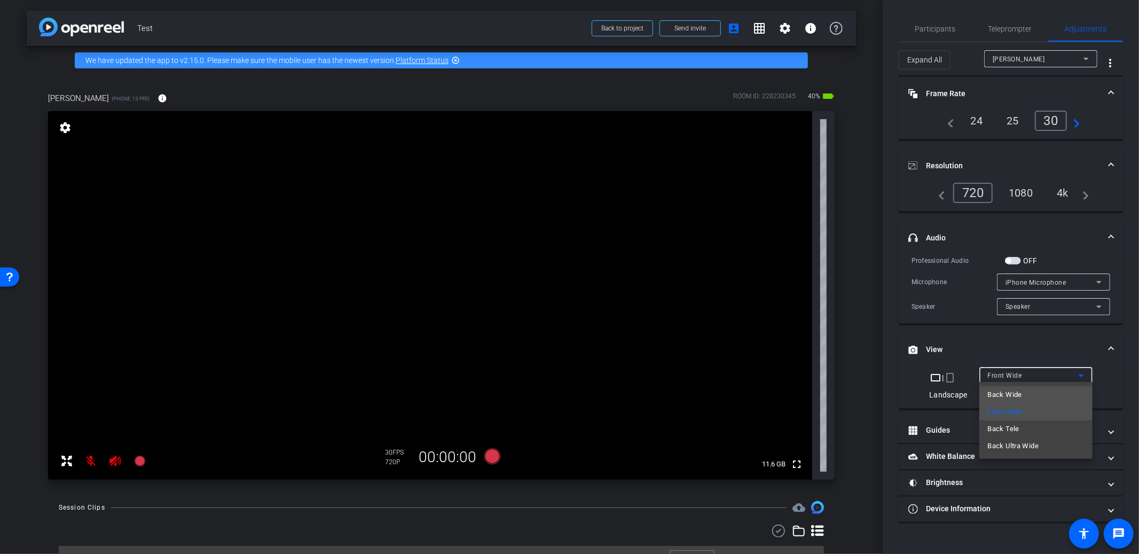
click at [1024, 394] on mat-option "Back Wide" at bounding box center [1035, 394] width 113 height 17
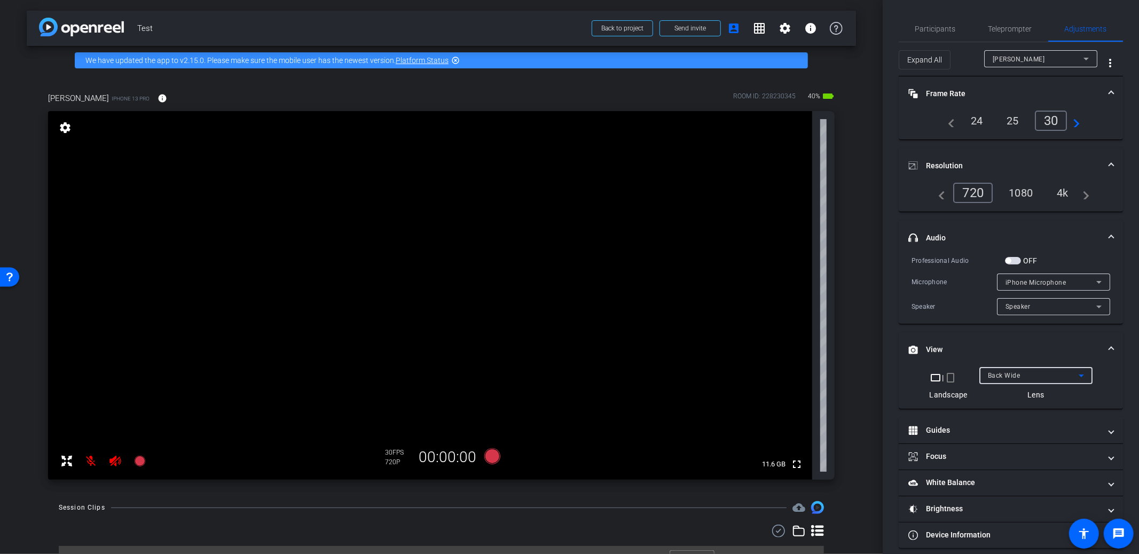
click at [1056, 373] on div "Back Wide" at bounding box center [1033, 374] width 91 height 13
click at [1033, 434] on mat-option "Back Tele" at bounding box center [1032, 428] width 113 height 17
click at [1023, 373] on div "Back Tele" at bounding box center [1033, 374] width 91 height 13
drag, startPoint x: 1006, startPoint y: 395, endPoint x: 1008, endPoint y: 409, distance: 13.6
click at [1008, 409] on span "Front Wide" at bounding box center [1001, 411] width 35 height 13
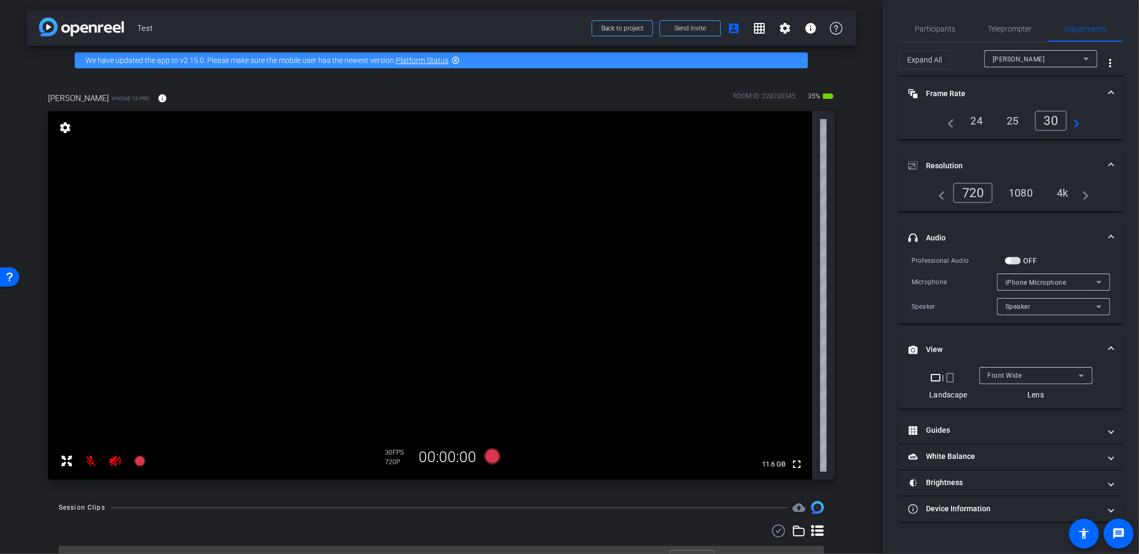
click at [952, 375] on mat-icon "crop_portrait" at bounding box center [950, 377] width 13 height 13
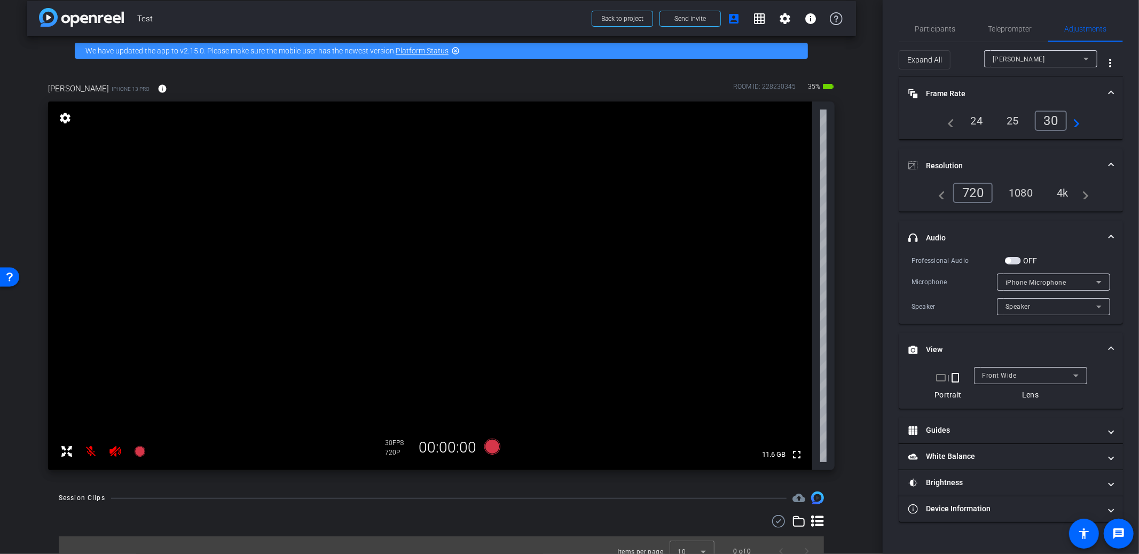
scroll to position [22, 0]
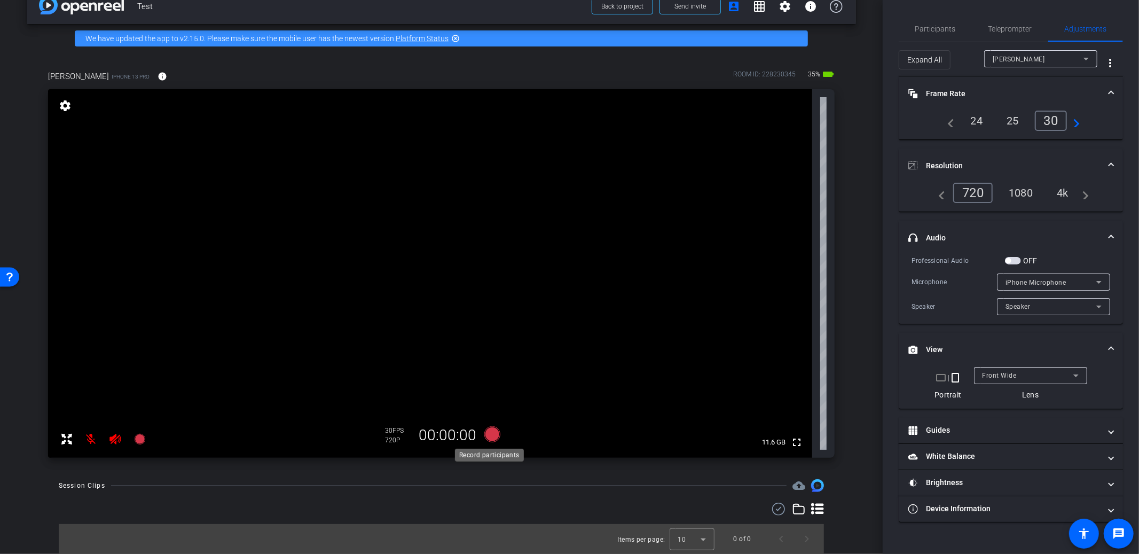
click at [484, 435] on icon at bounding box center [492, 434] width 16 height 16
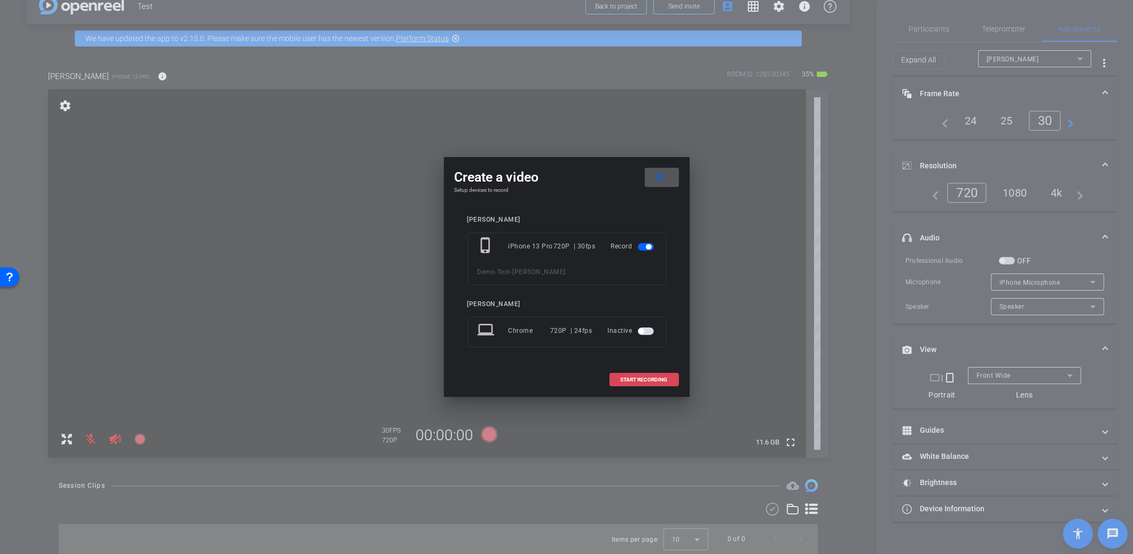
click at [629, 379] on span "START RECORDING" at bounding box center [644, 379] width 47 height 5
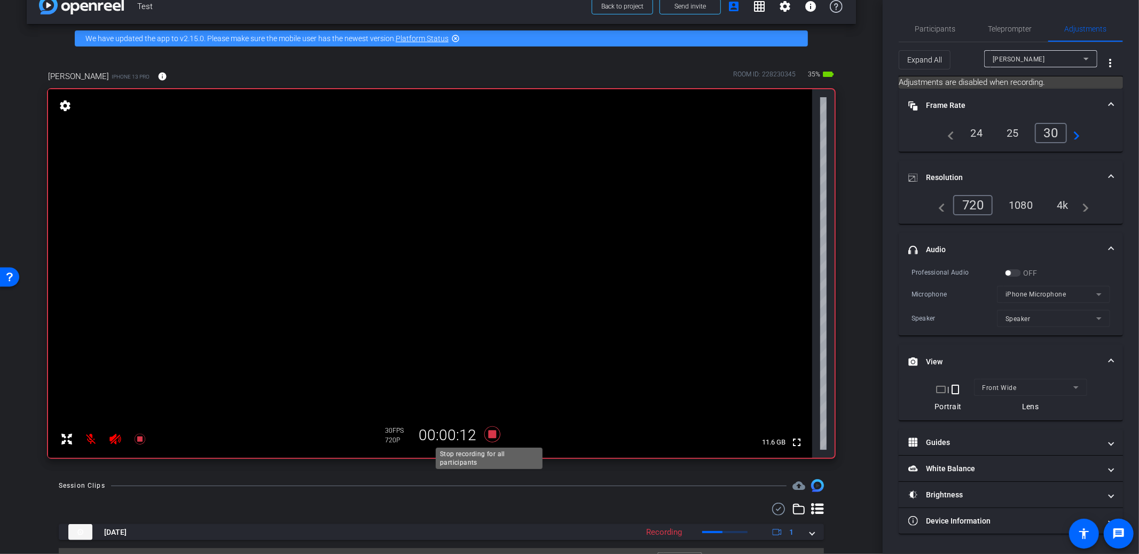
click at [493, 436] on icon at bounding box center [492, 434] width 16 height 16
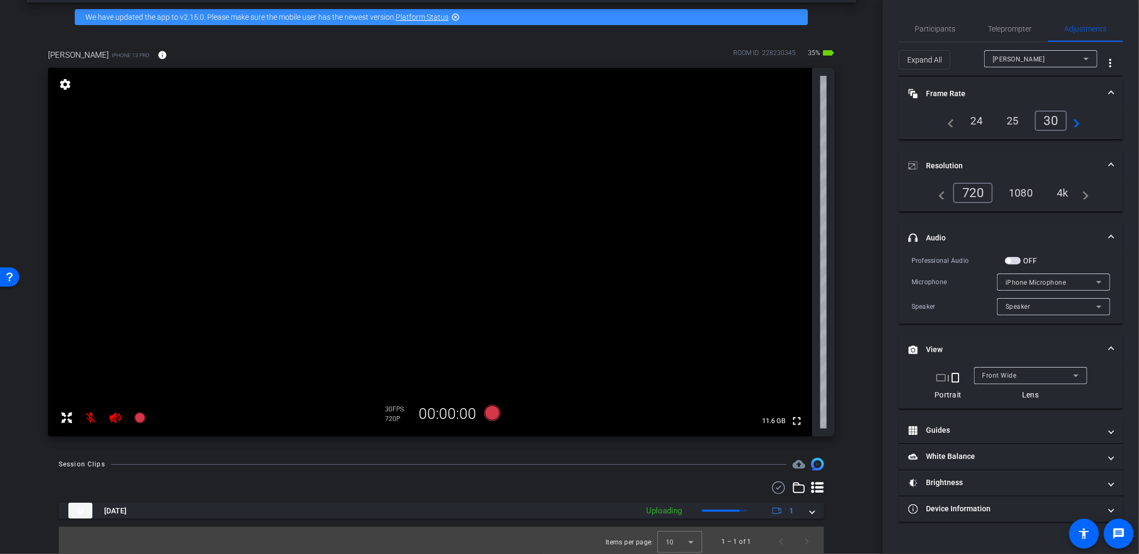
scroll to position [45, 0]
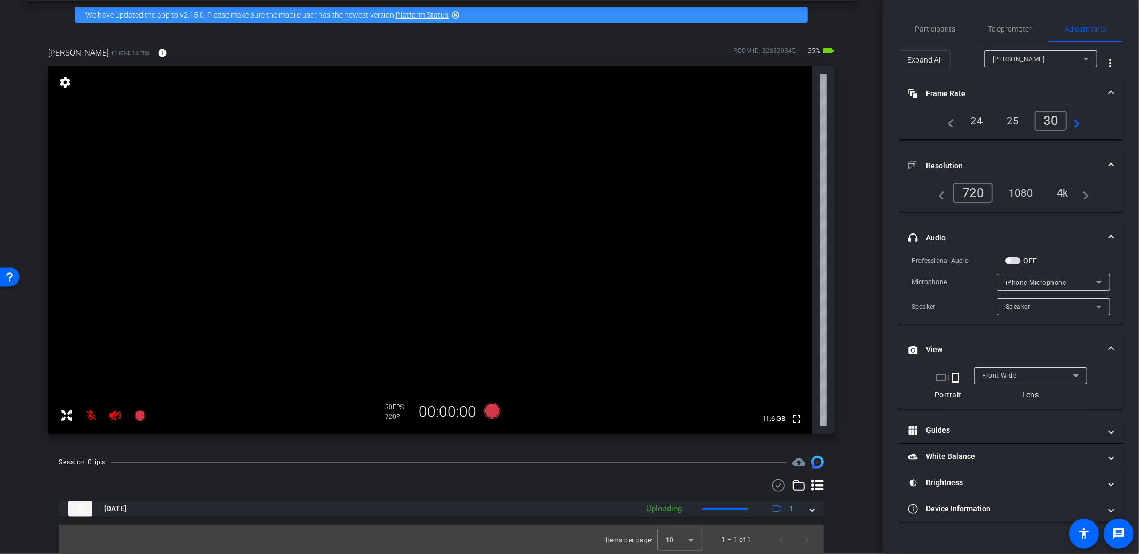
drag, startPoint x: 809, startPoint y: 509, endPoint x: 734, endPoint y: 398, distance: 133.5
click at [809, 509] on mat-expansion-panel-header "Sep 18, 2025 Uploading 1" at bounding box center [441, 508] width 765 height 16
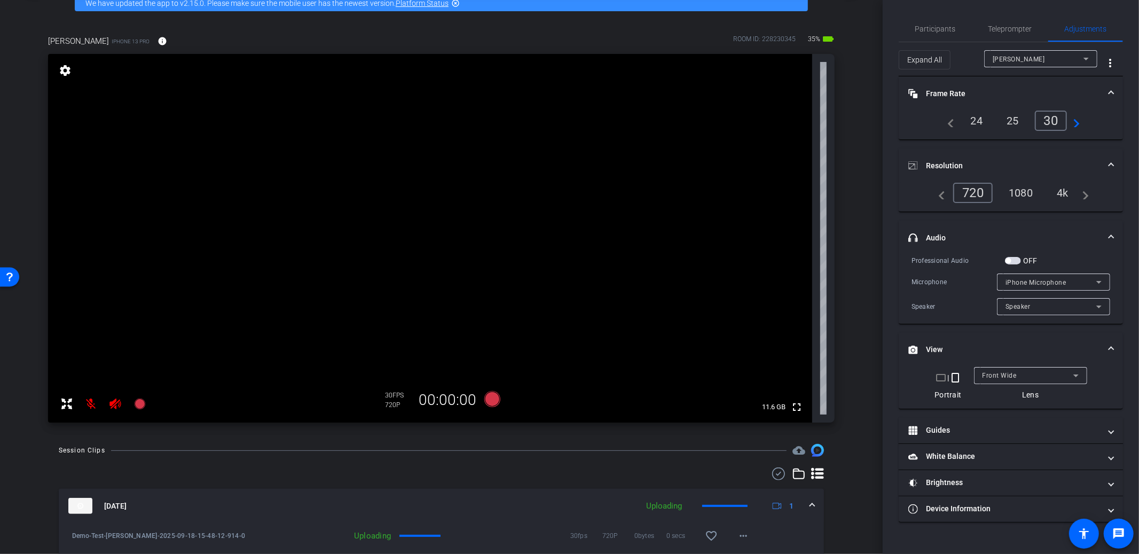
scroll to position [100, 0]
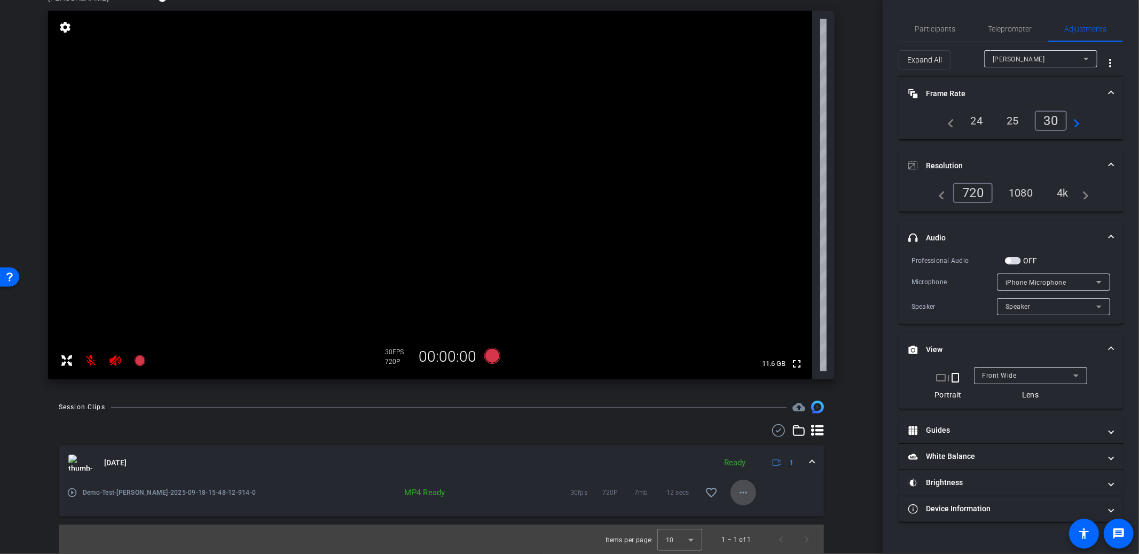
drag, startPoint x: 736, startPoint y: 496, endPoint x: 736, endPoint y: 482, distance: 13.9
click at [737, 496] on mat-icon "more_horiz" at bounding box center [743, 492] width 13 height 13
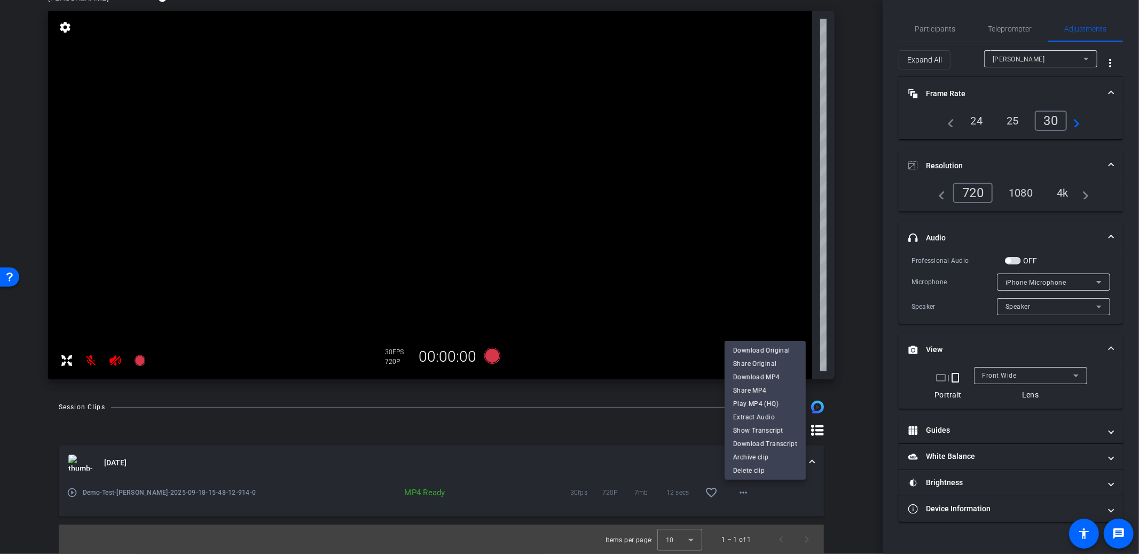
click at [856, 319] on div at bounding box center [569, 277] width 1139 height 554
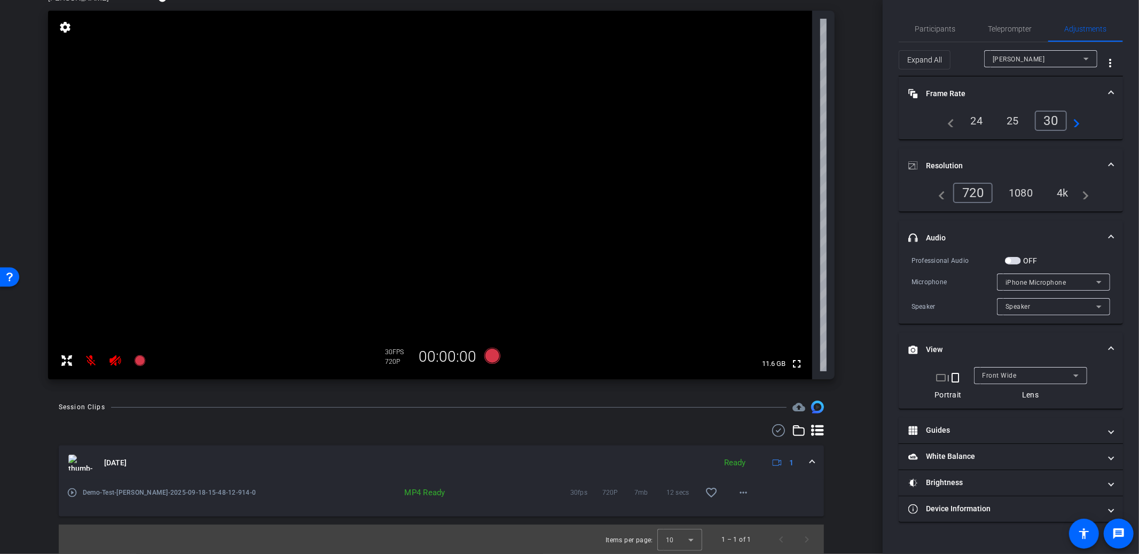
scroll to position [0, 0]
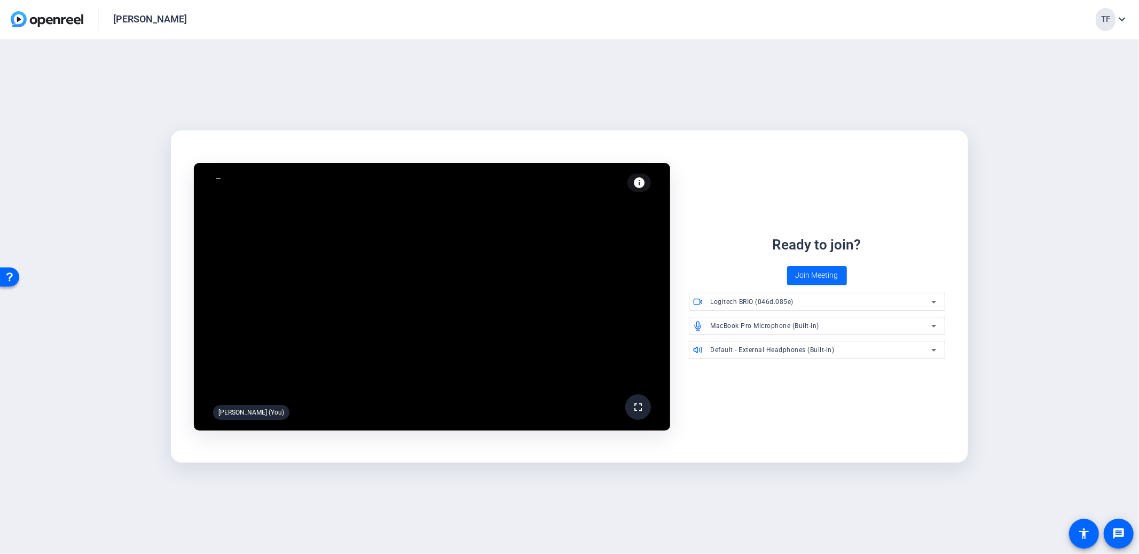
click at [804, 281] on span at bounding box center [817, 276] width 60 height 26
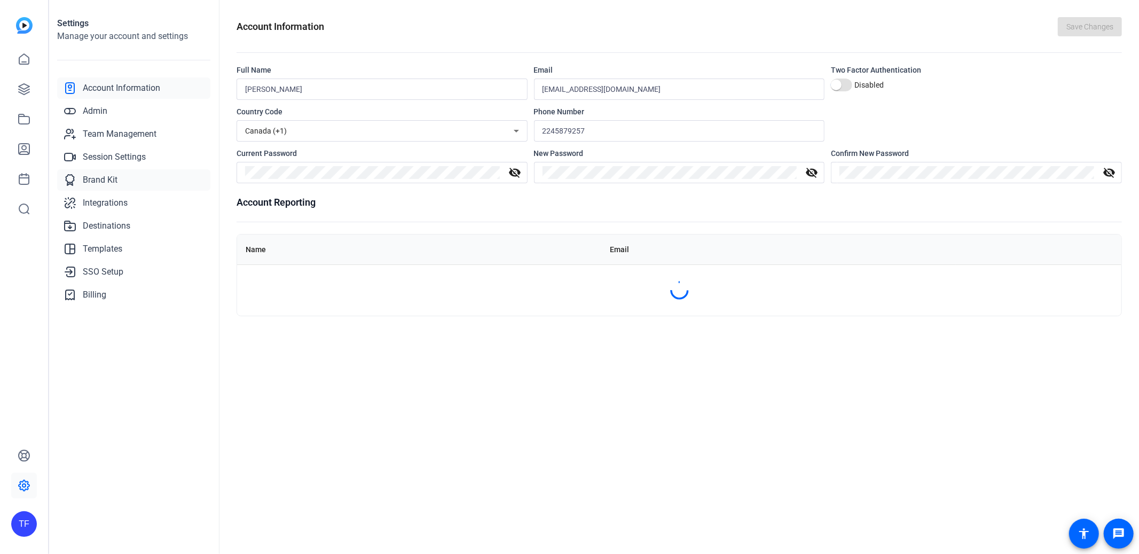
click at [104, 178] on span "Brand Kit" at bounding box center [100, 180] width 35 height 13
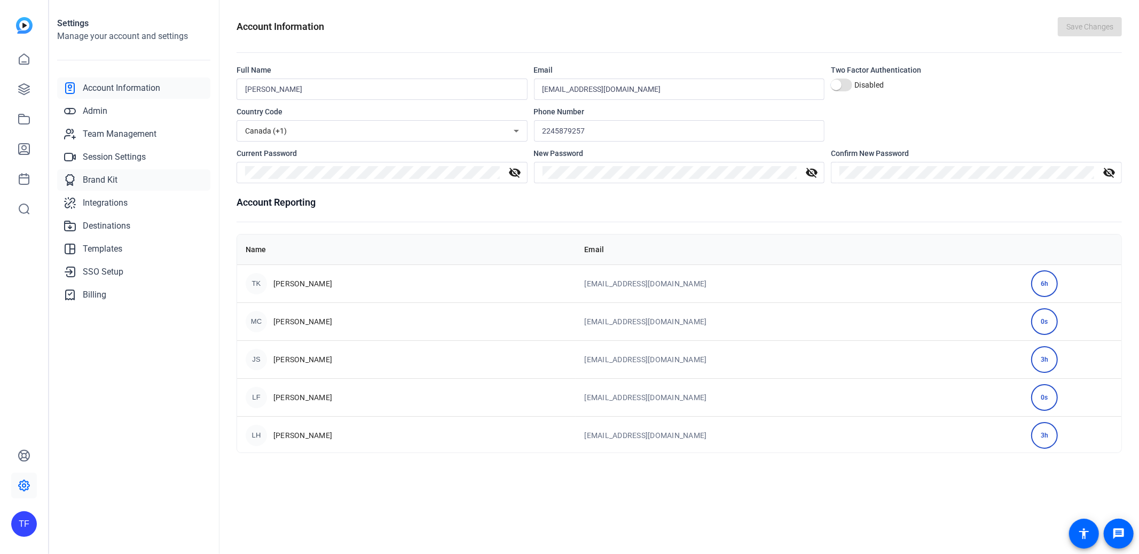
click at [95, 186] on span "Brand Kit" at bounding box center [100, 180] width 35 height 13
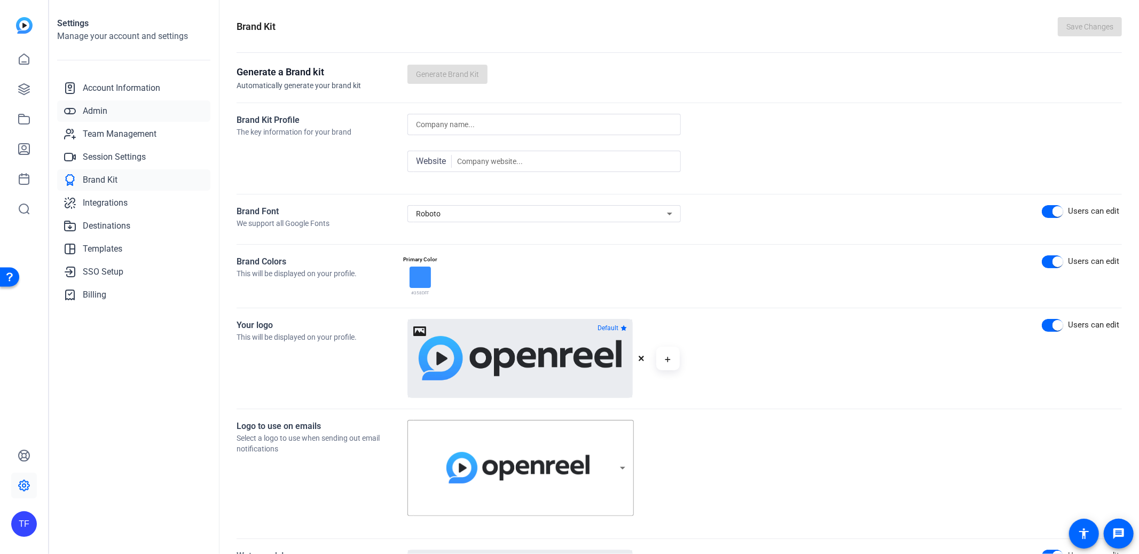
click at [82, 107] on link "Admin" at bounding box center [133, 110] width 153 height 21
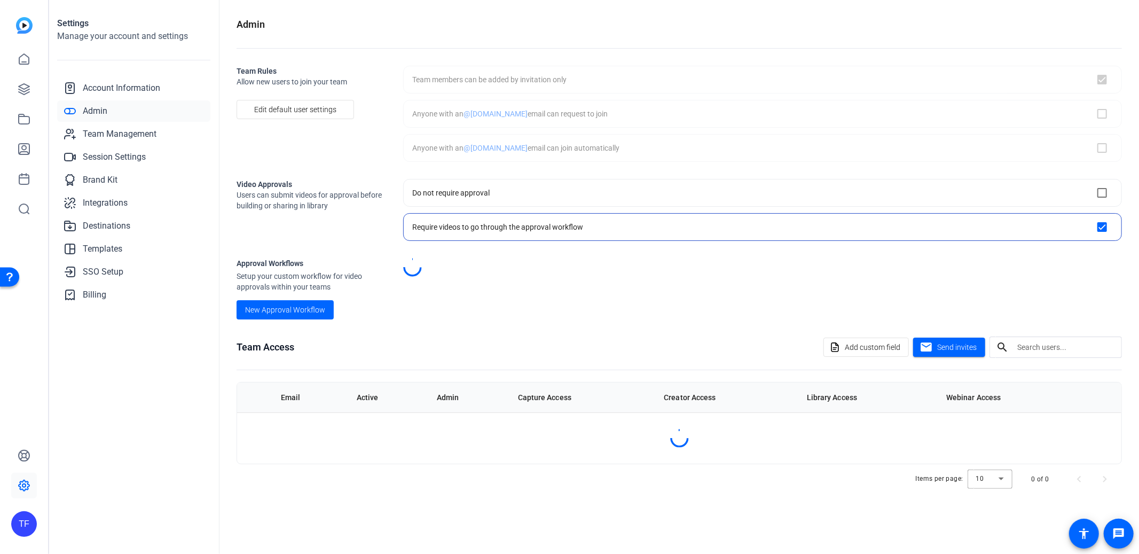
checkbox input "true"
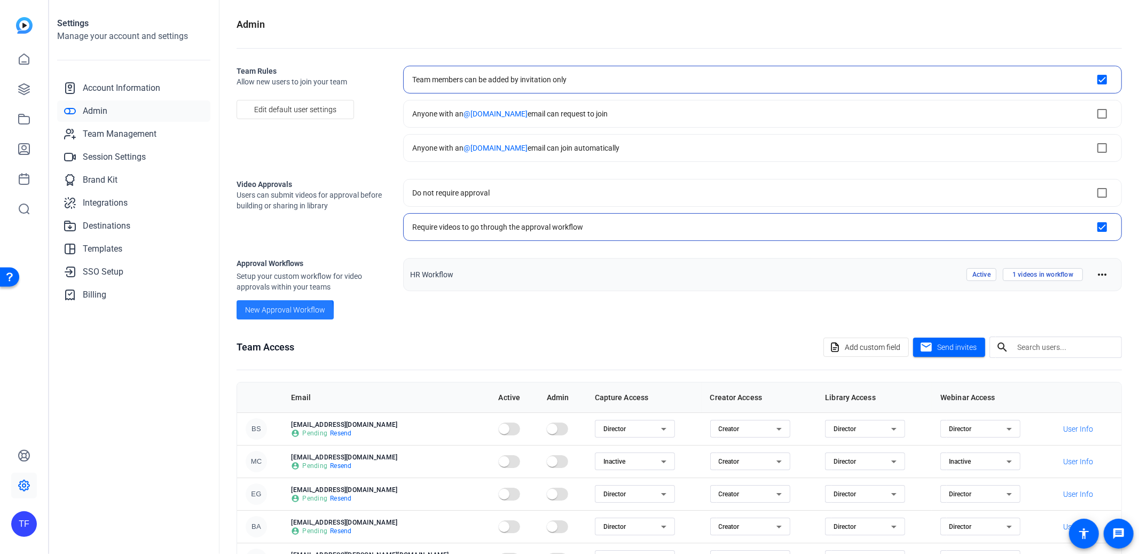
click at [279, 316] on span at bounding box center [285, 310] width 97 height 26
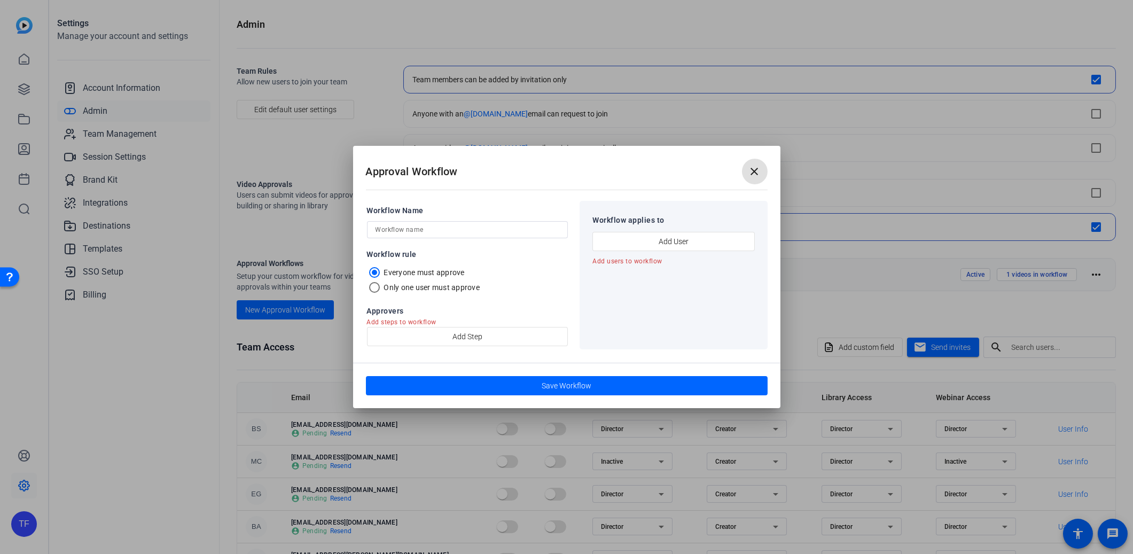
click at [753, 168] on mat-icon "close" at bounding box center [754, 171] width 13 height 13
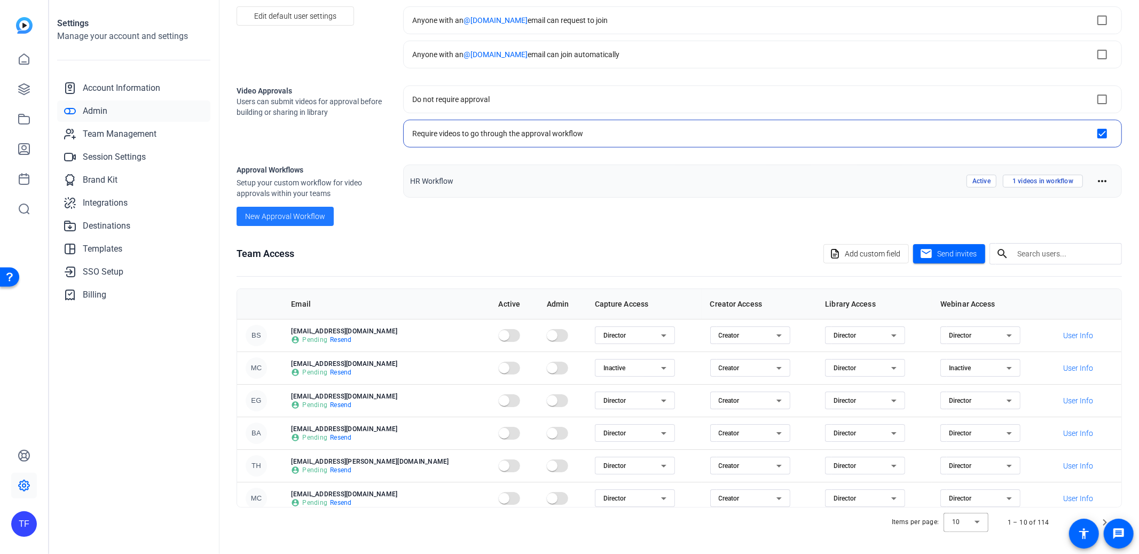
scroll to position [138, 0]
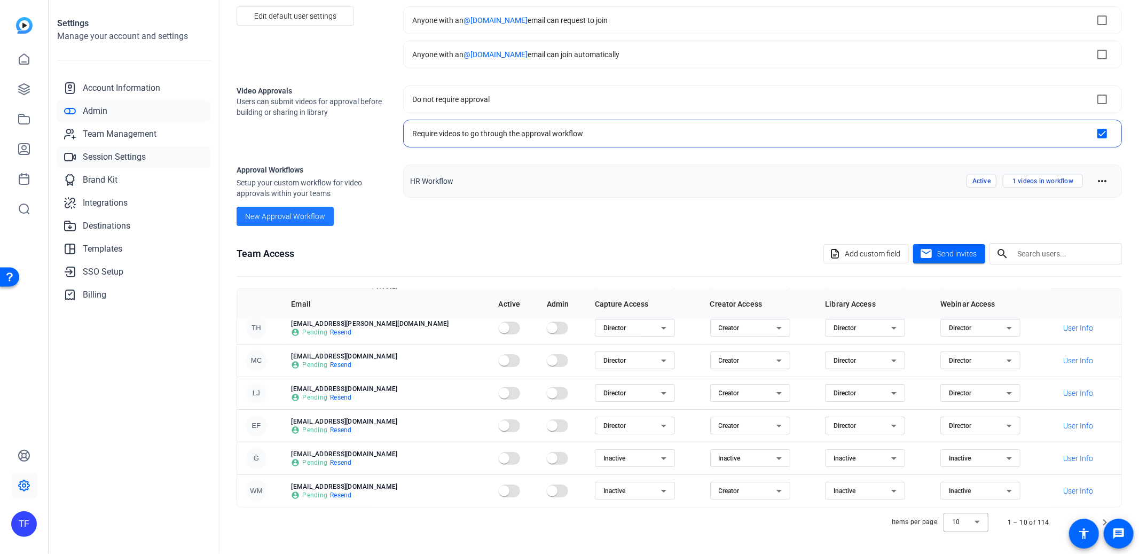
click at [112, 157] on span "Session Settings" at bounding box center [114, 157] width 63 height 13
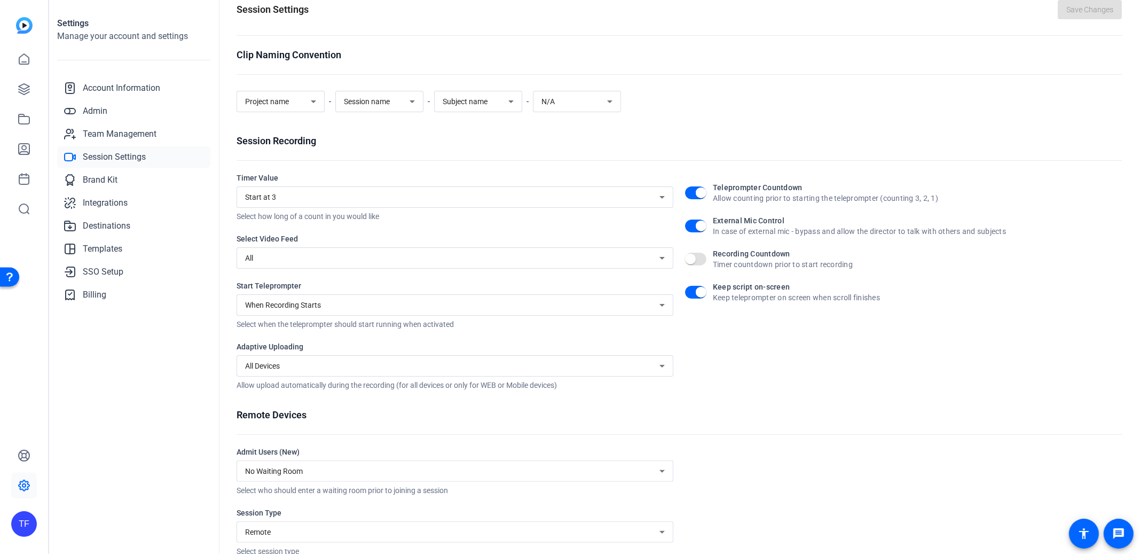
scroll to position [36, 0]
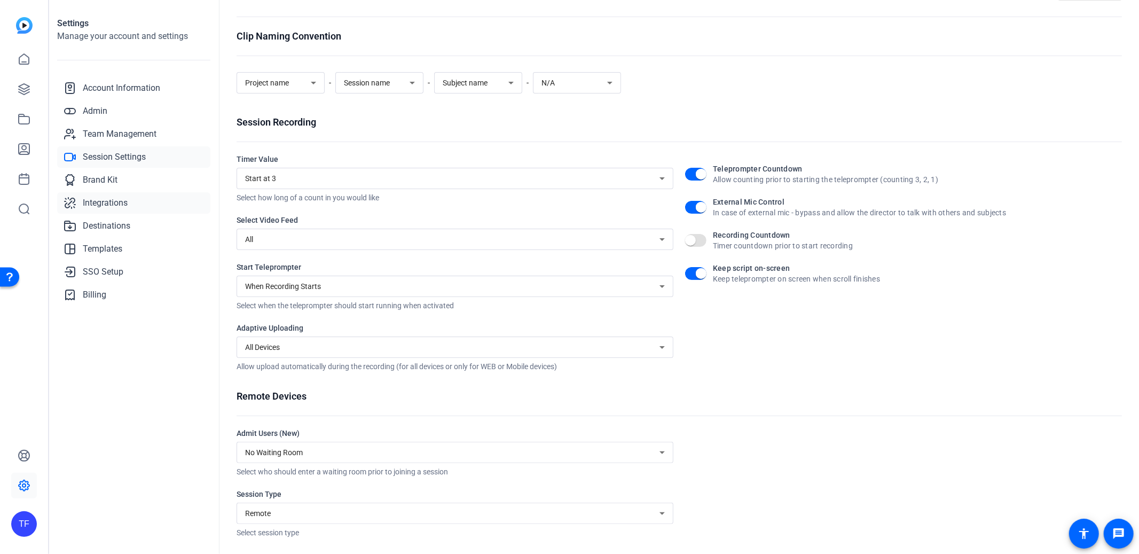
click at [93, 199] on span "Integrations" at bounding box center [105, 203] width 45 height 13
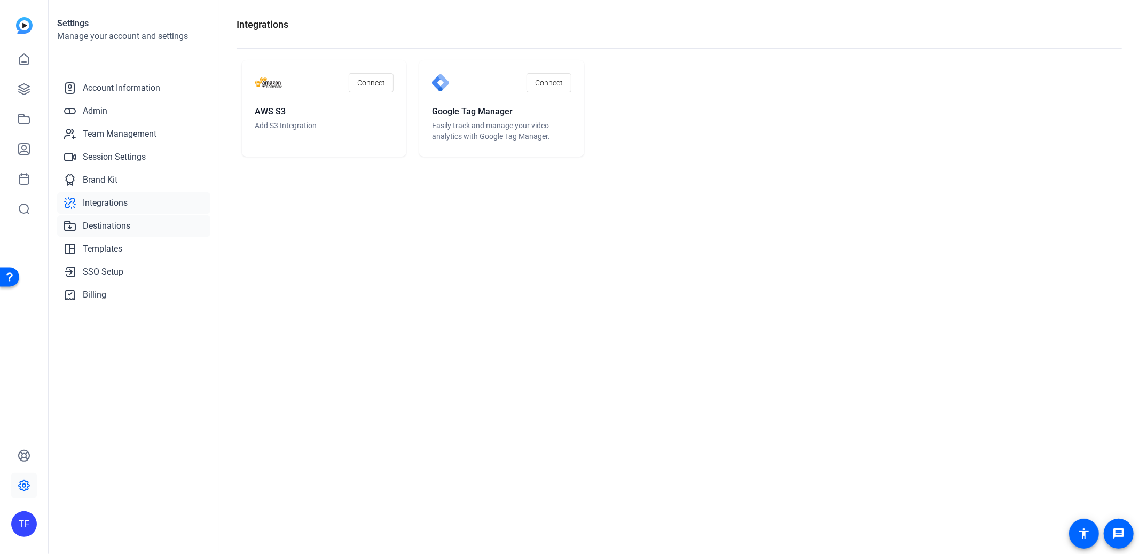
click at [112, 226] on span "Destinations" at bounding box center [107, 225] width 48 height 13
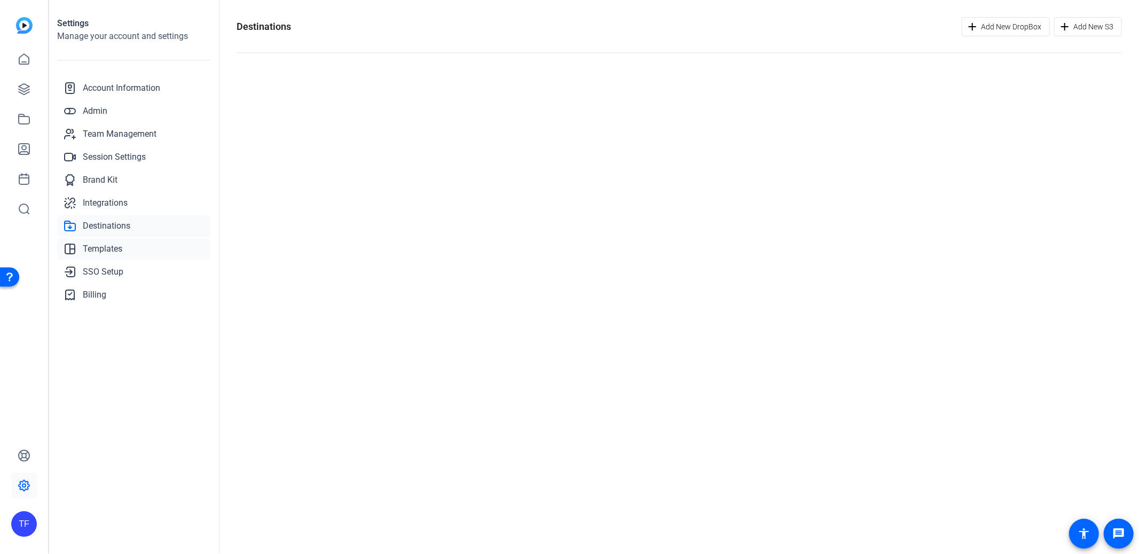
click at [101, 247] on span "Templates" at bounding box center [103, 248] width 40 height 13
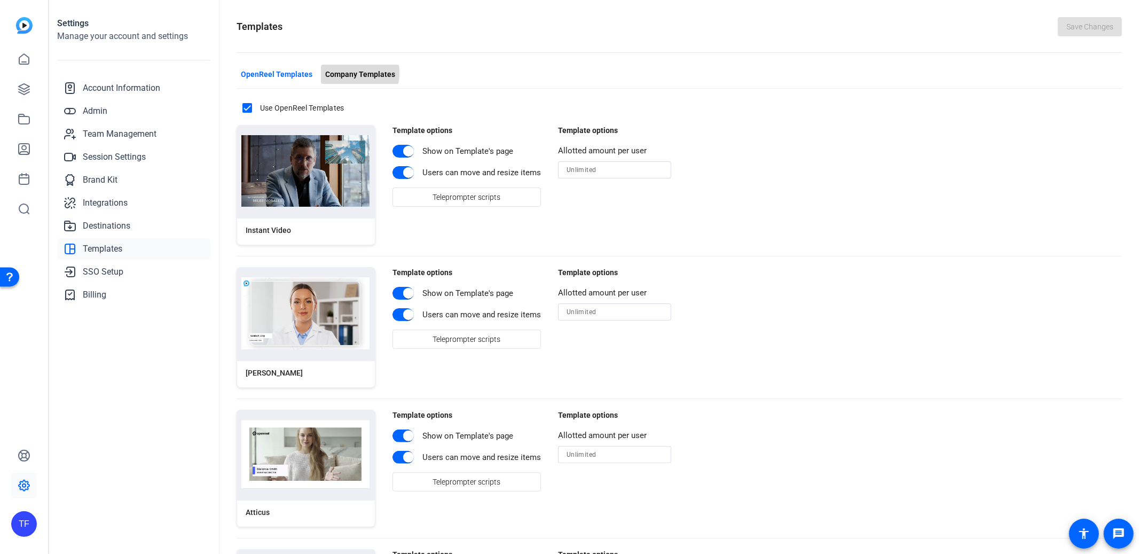
click at [347, 73] on span "Company Templates" at bounding box center [360, 74] width 70 height 11
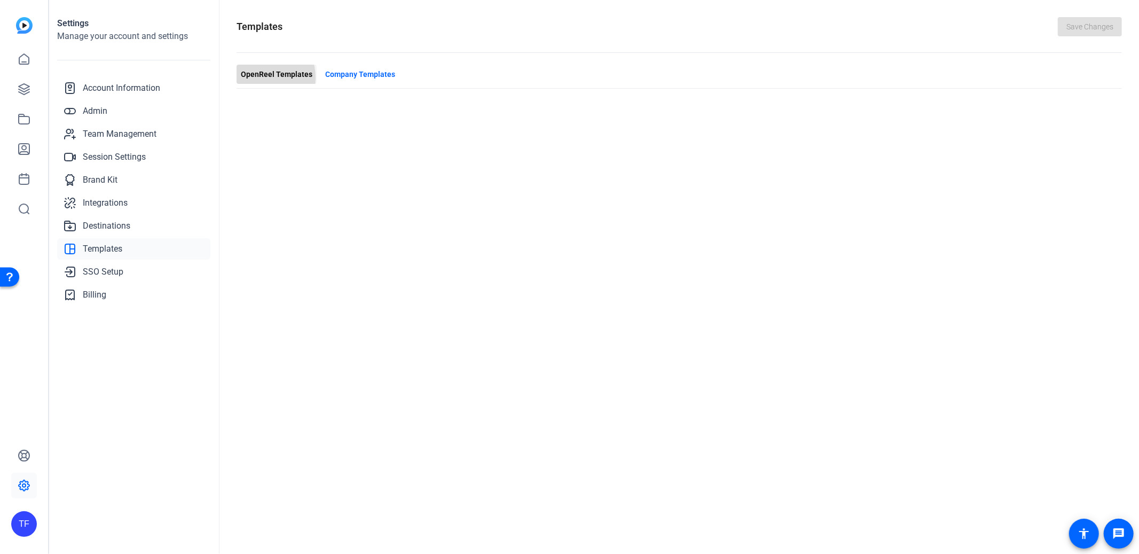
click at [253, 78] on span "OpenReel Templates" at bounding box center [277, 74] width 72 height 11
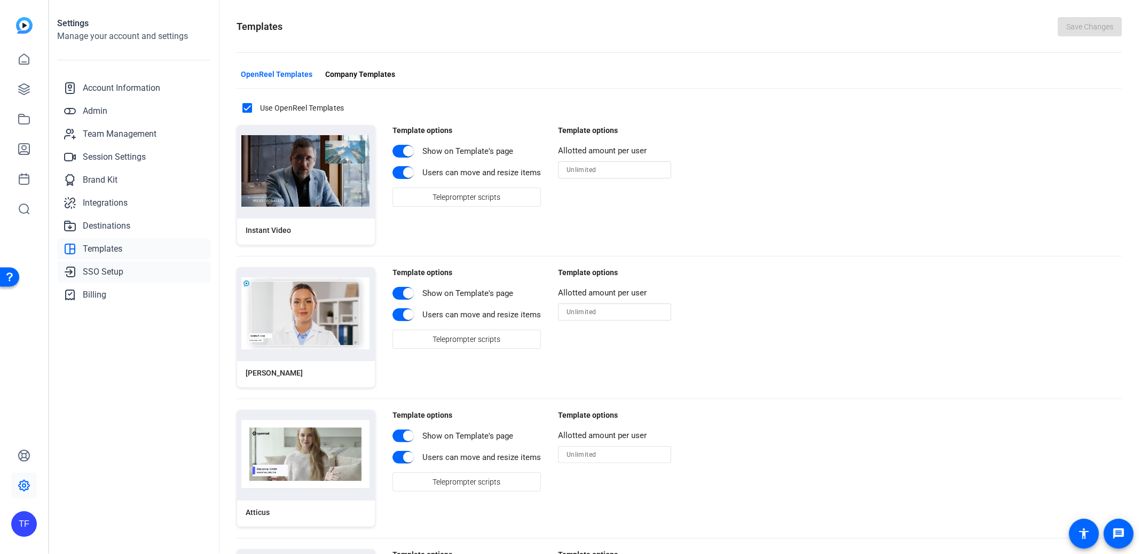
click at [98, 268] on span "SSO Setup" at bounding box center [103, 271] width 41 height 13
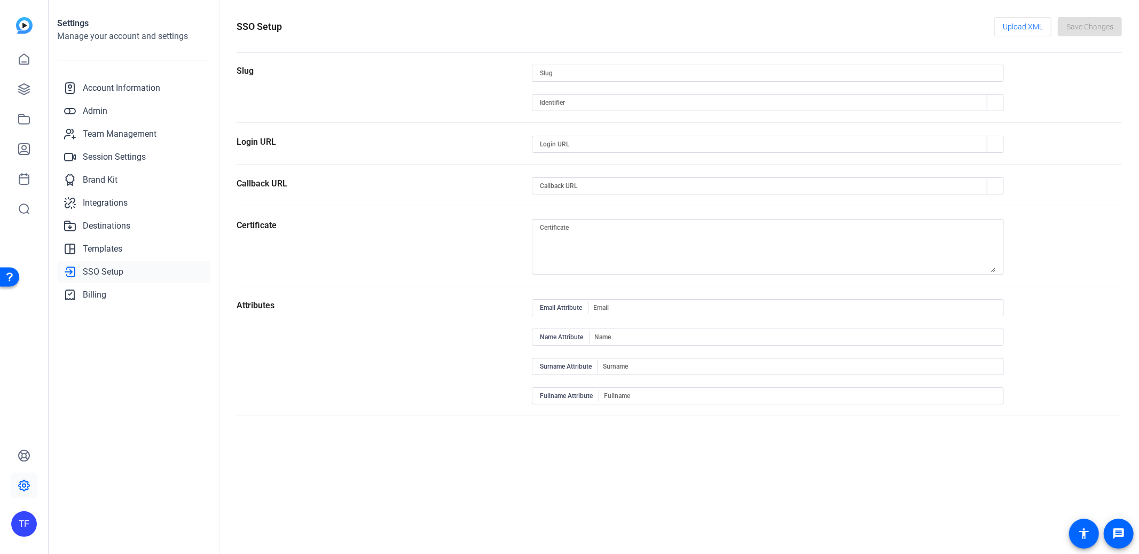
type input "openreel"
type input "https://capture.openreel.com/api/sso/return/openreel"
click at [98, 294] on span "Billing" at bounding box center [94, 294] width 23 height 13
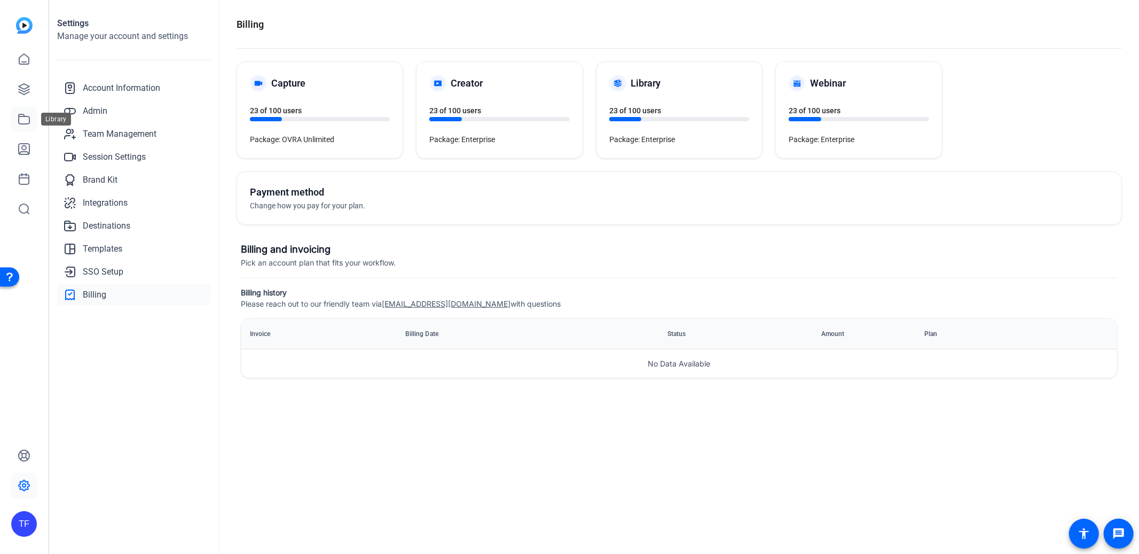
click at [19, 115] on icon at bounding box center [24, 119] width 11 height 10
